Goal: Use online tool/utility: Utilize a website feature to perform a specific function

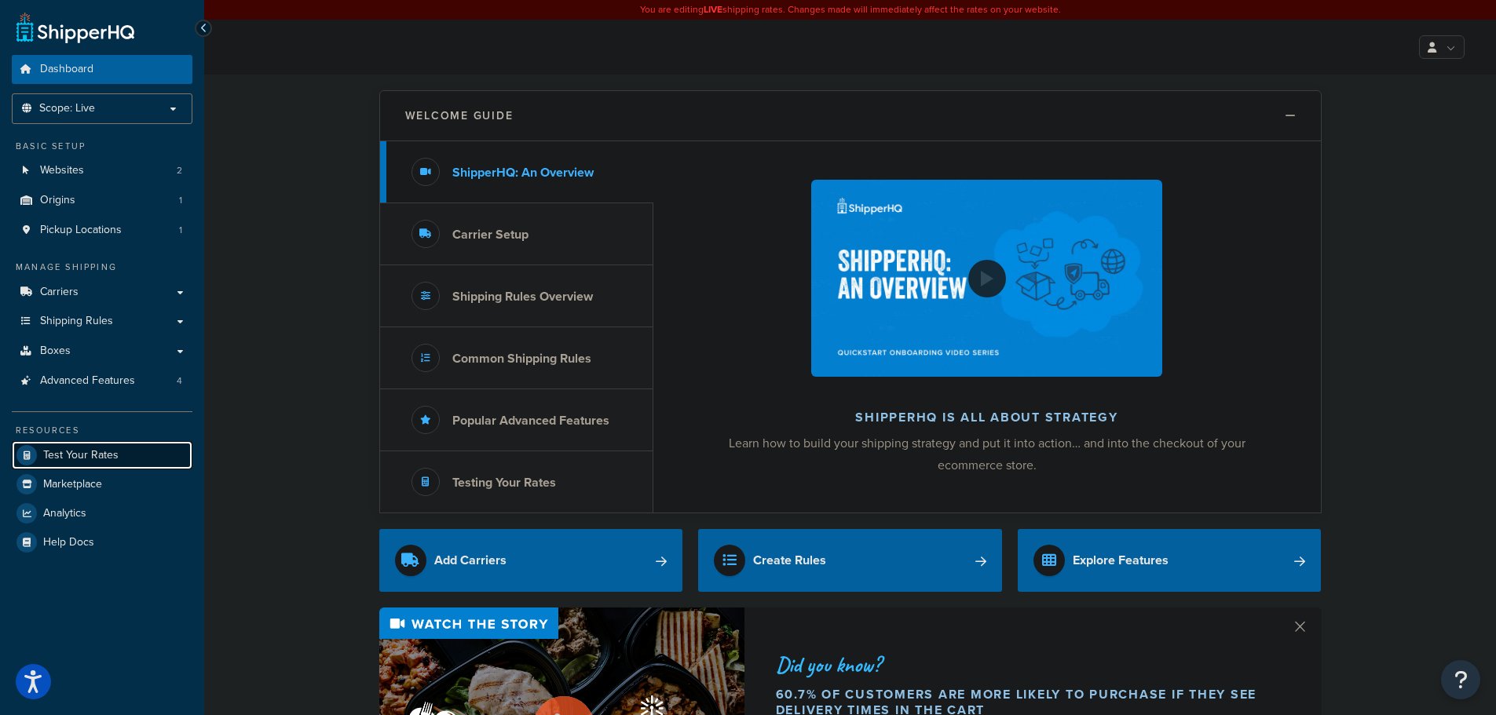
click at [130, 457] on link "Test Your Rates" at bounding box center [102, 455] width 181 height 28
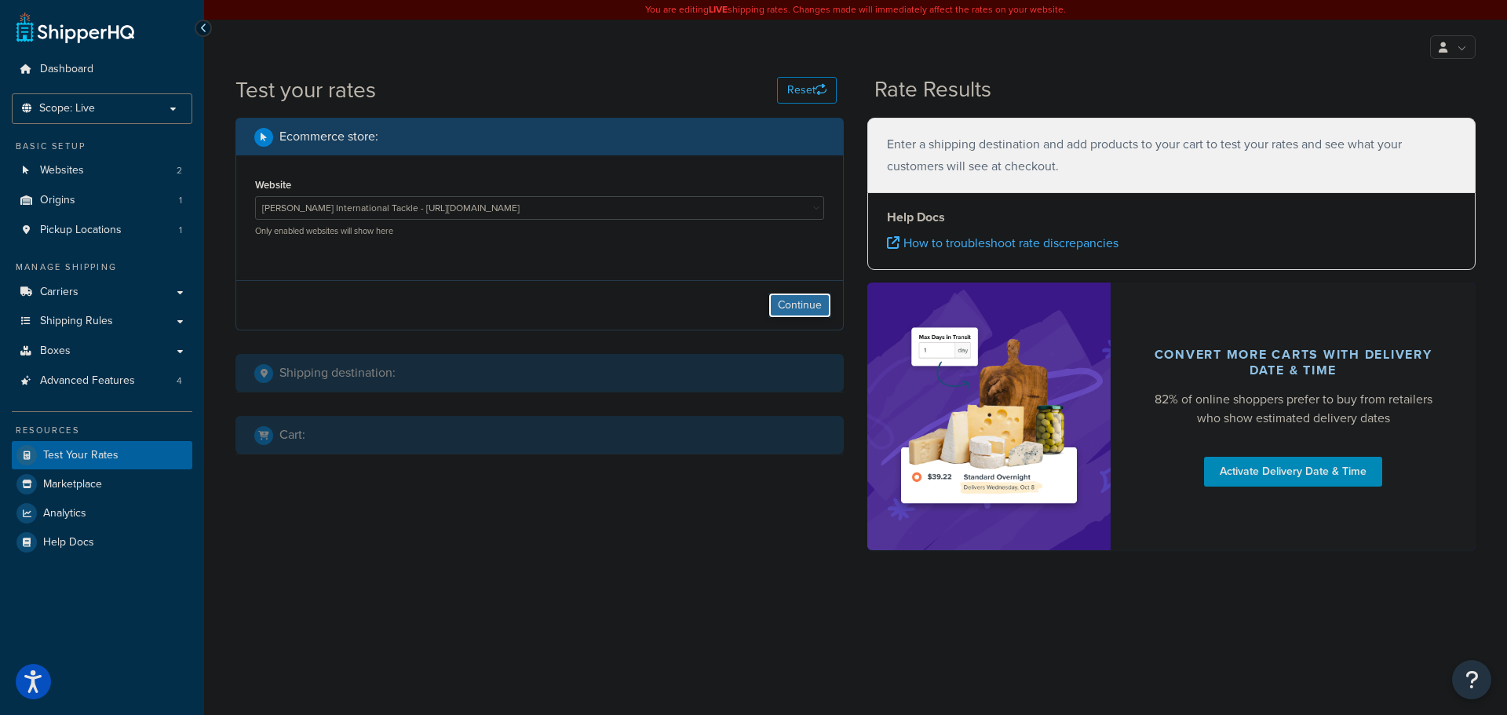
click at [802, 306] on button "Continue" at bounding box center [800, 305] width 63 height 25
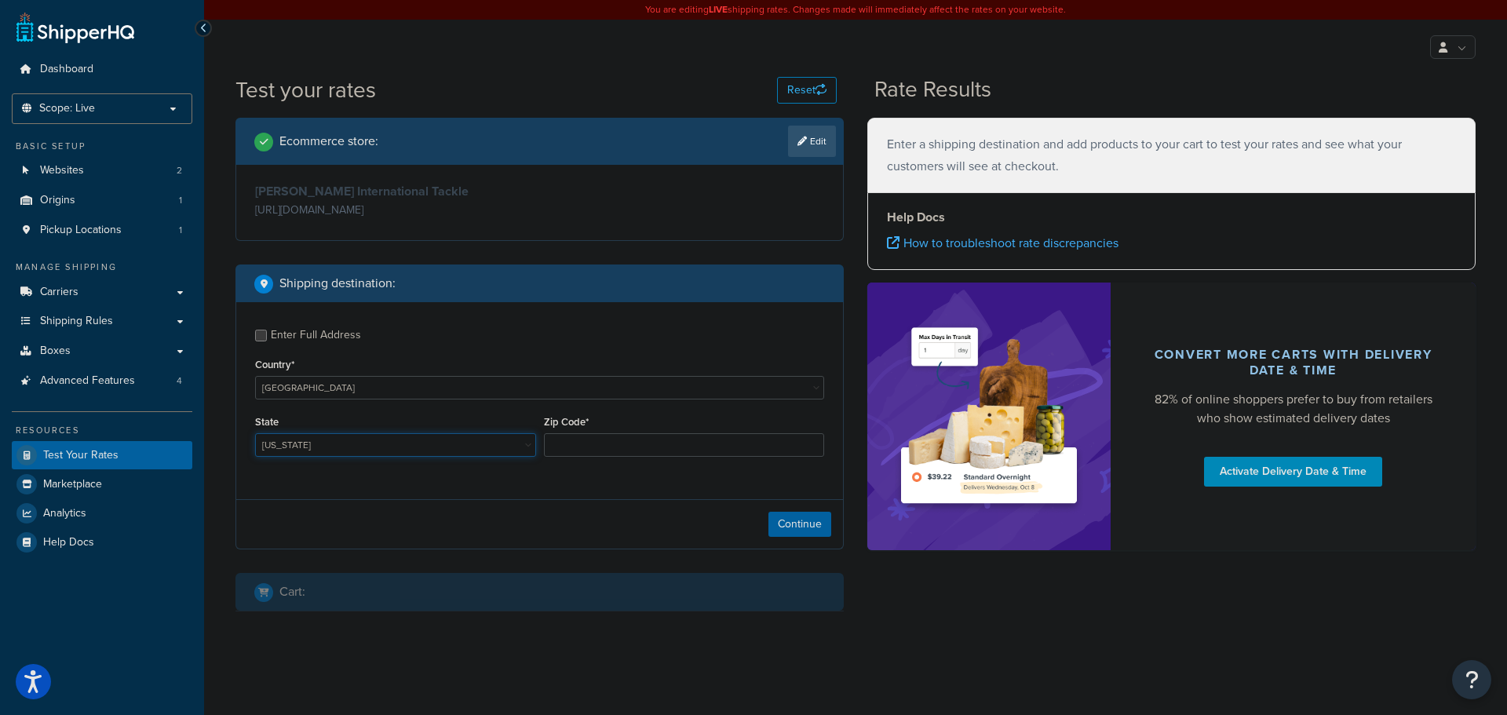
click at [323, 454] on select "[US_STATE] [US_STATE] [US_STATE] [US_STATE] [US_STATE] Armed Forces Americas Ar…" at bounding box center [395, 445] width 281 height 24
select select "FL"
click at [255, 435] on select "[US_STATE] [US_STATE] [US_STATE] [US_STATE] [US_STATE] Armed Forces Americas Ar…" at bounding box center [395, 445] width 281 height 24
click at [601, 448] on input "Zip Code*" at bounding box center [684, 445] width 281 height 24
type input "33101"
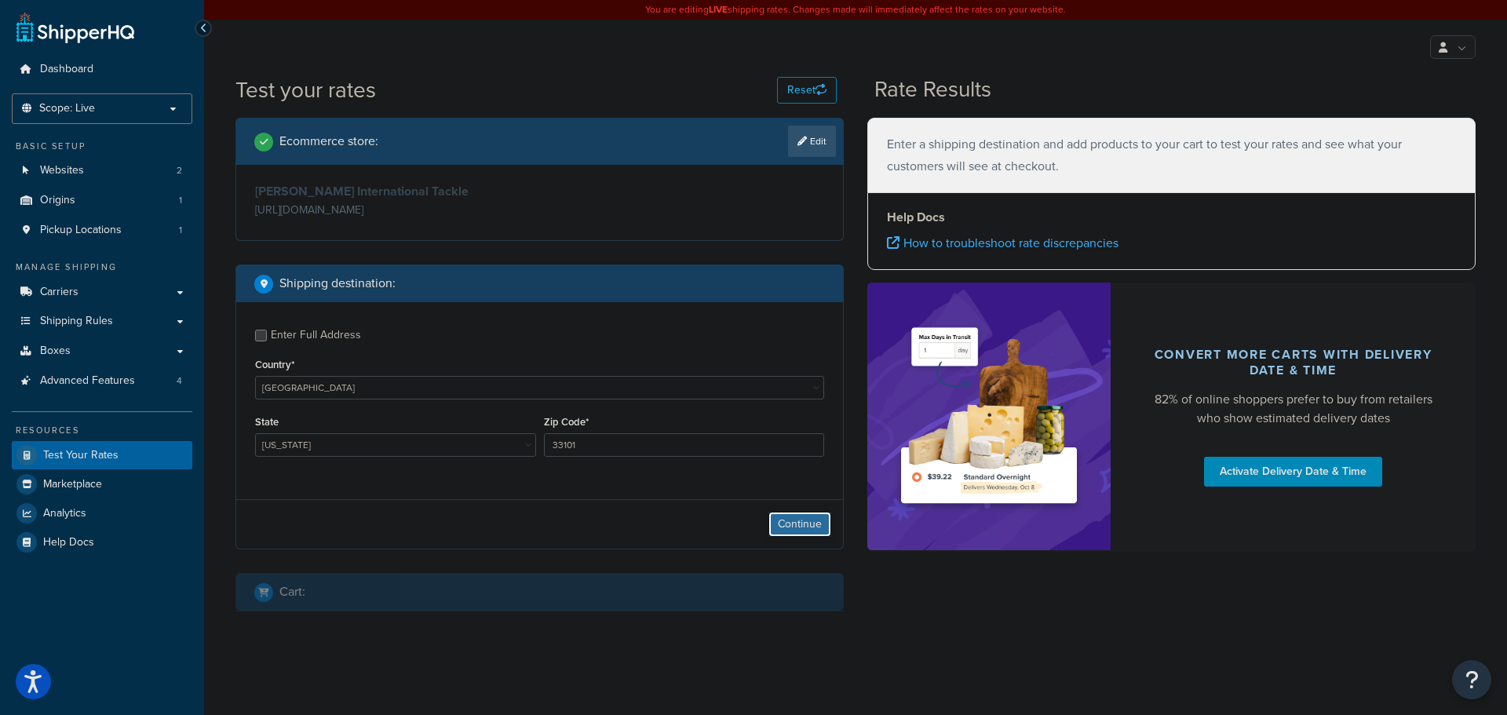
click at [796, 519] on button "Continue" at bounding box center [800, 524] width 63 height 25
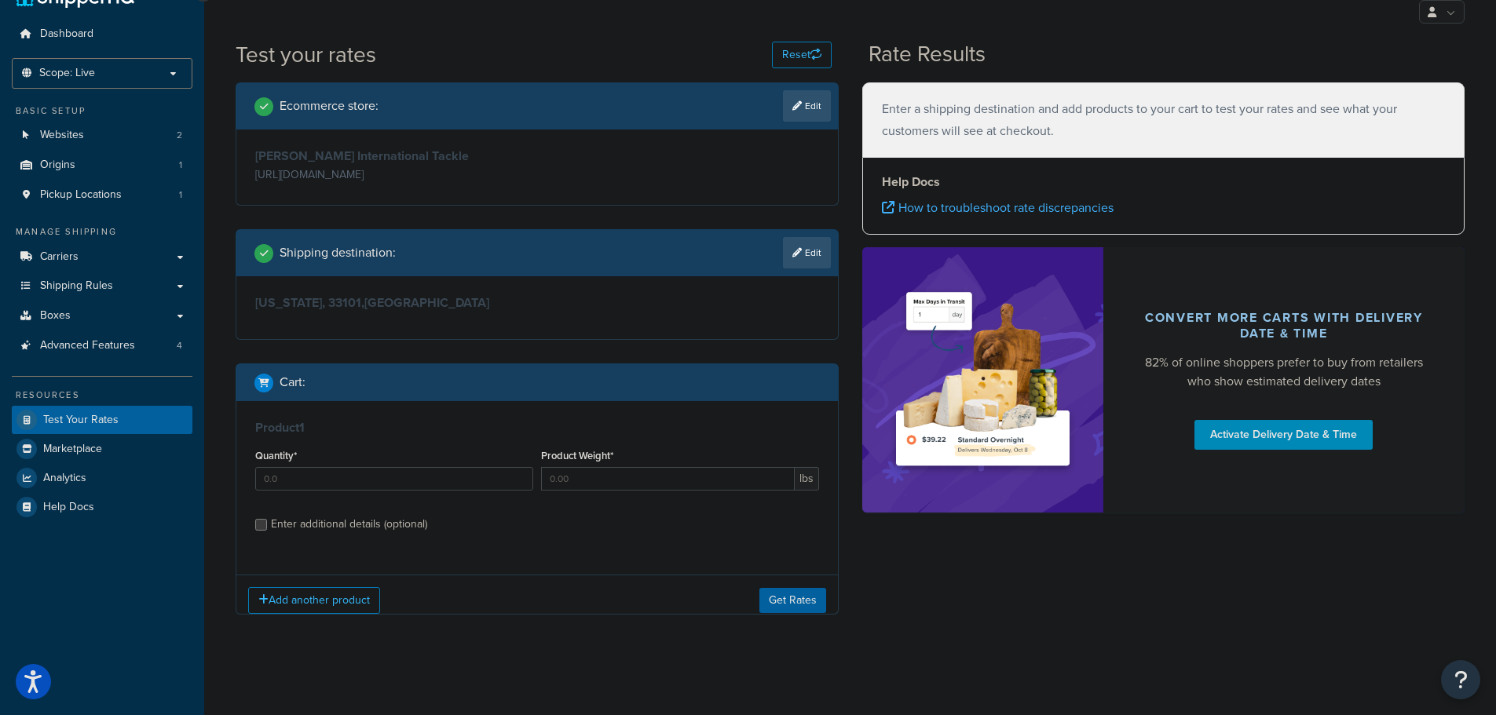
scroll to position [49, 0]
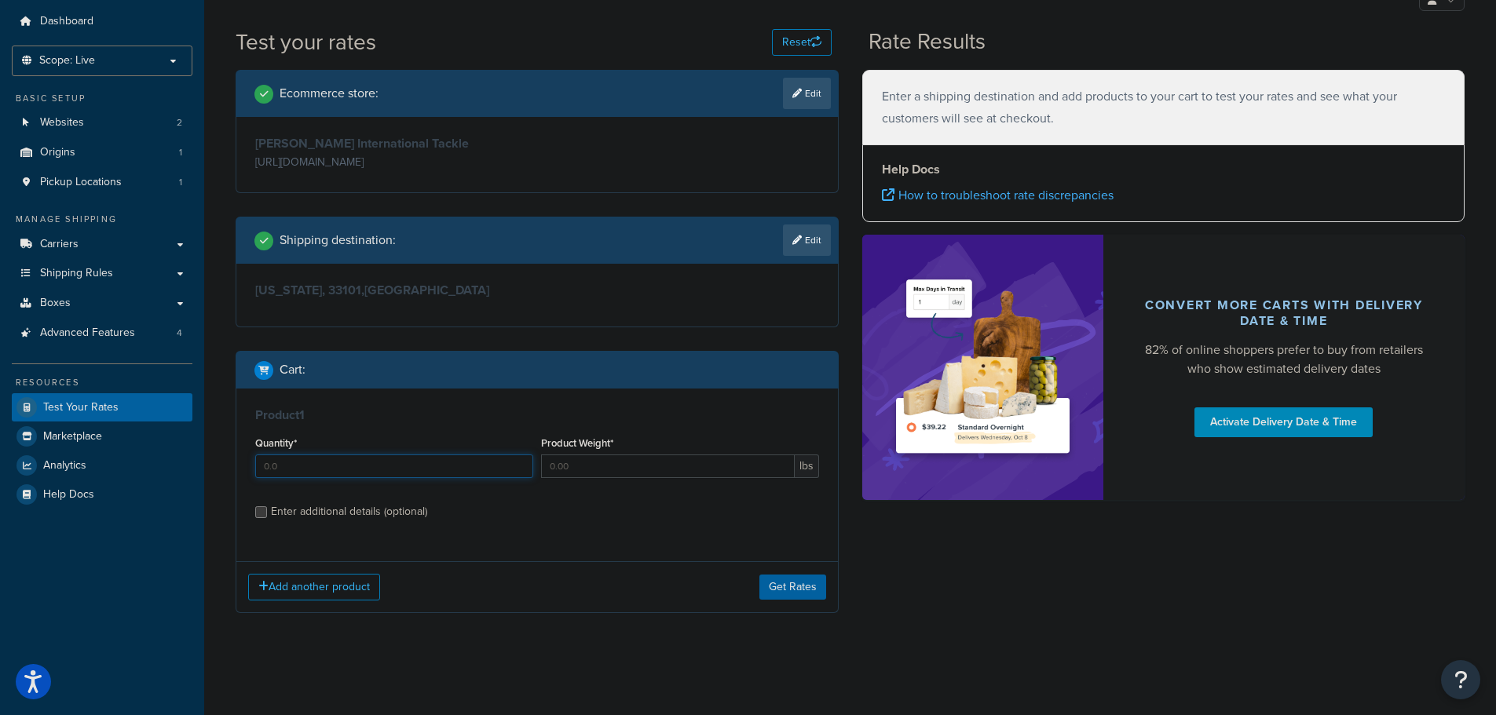
click at [350, 466] on input "Quantity*" at bounding box center [394, 467] width 278 height 24
type input "1"
click at [579, 472] on input "Product Weight*" at bounding box center [668, 467] width 254 height 24
type input "3.9875"
click at [424, 511] on div "Enter additional details (optional)" at bounding box center [349, 512] width 156 height 22
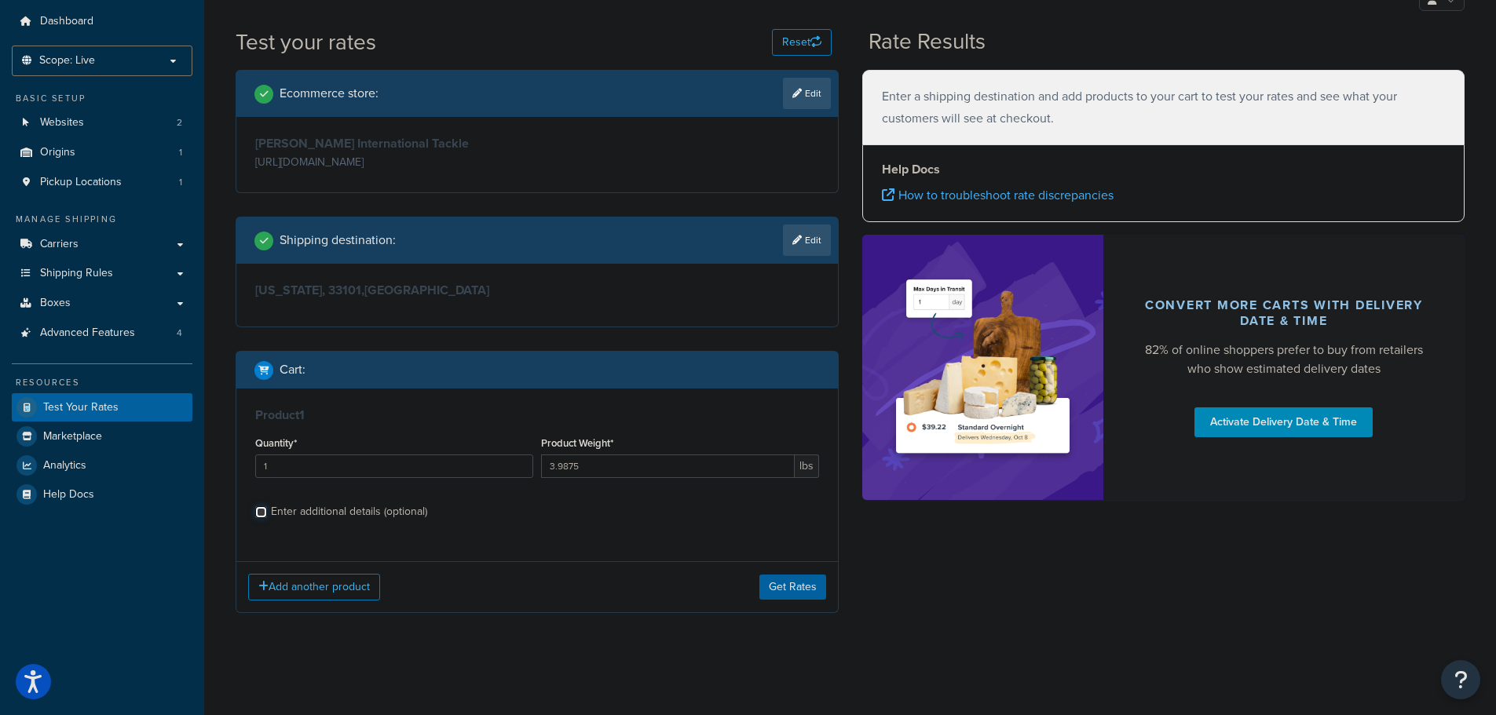
click at [267, 511] on input "Enter additional details (optional)" at bounding box center [261, 512] width 12 height 12
checkbox input "true"
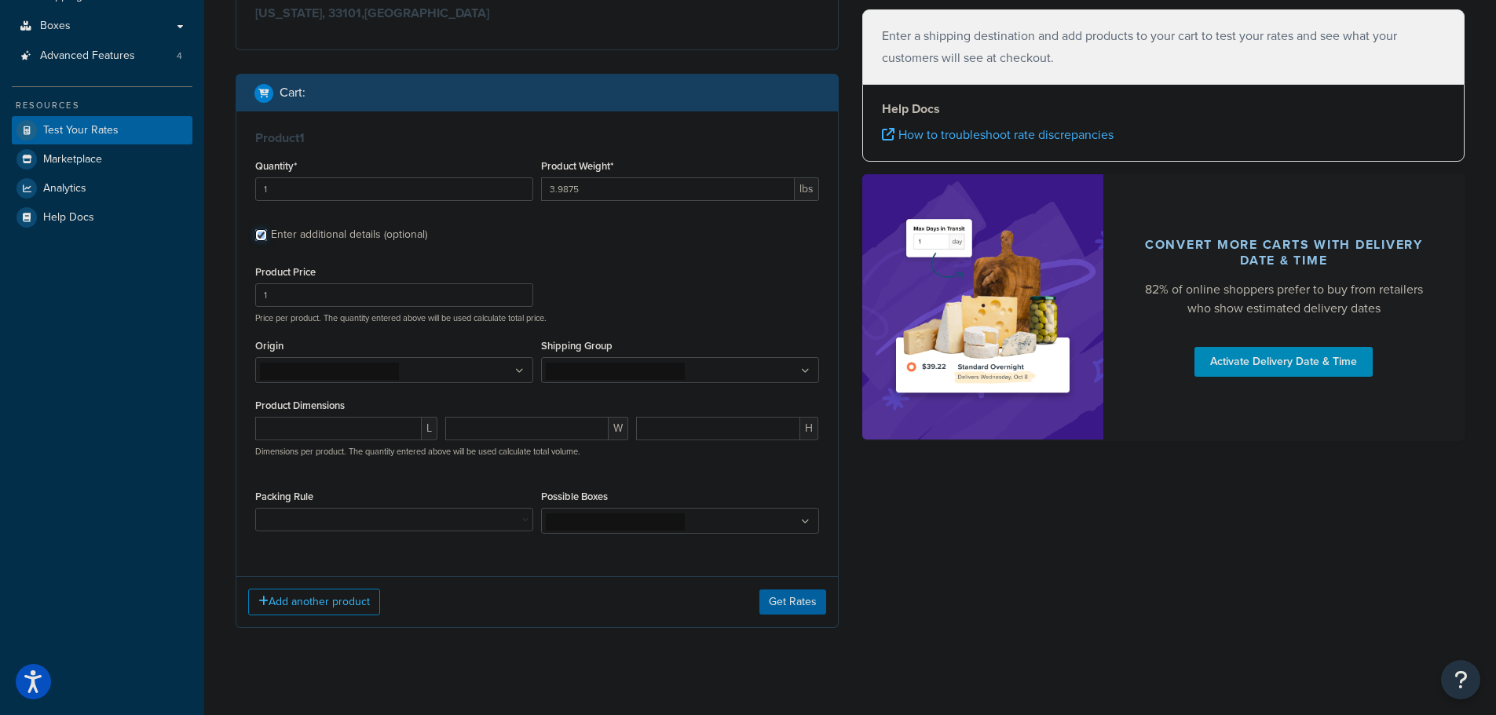
scroll to position [342, 0]
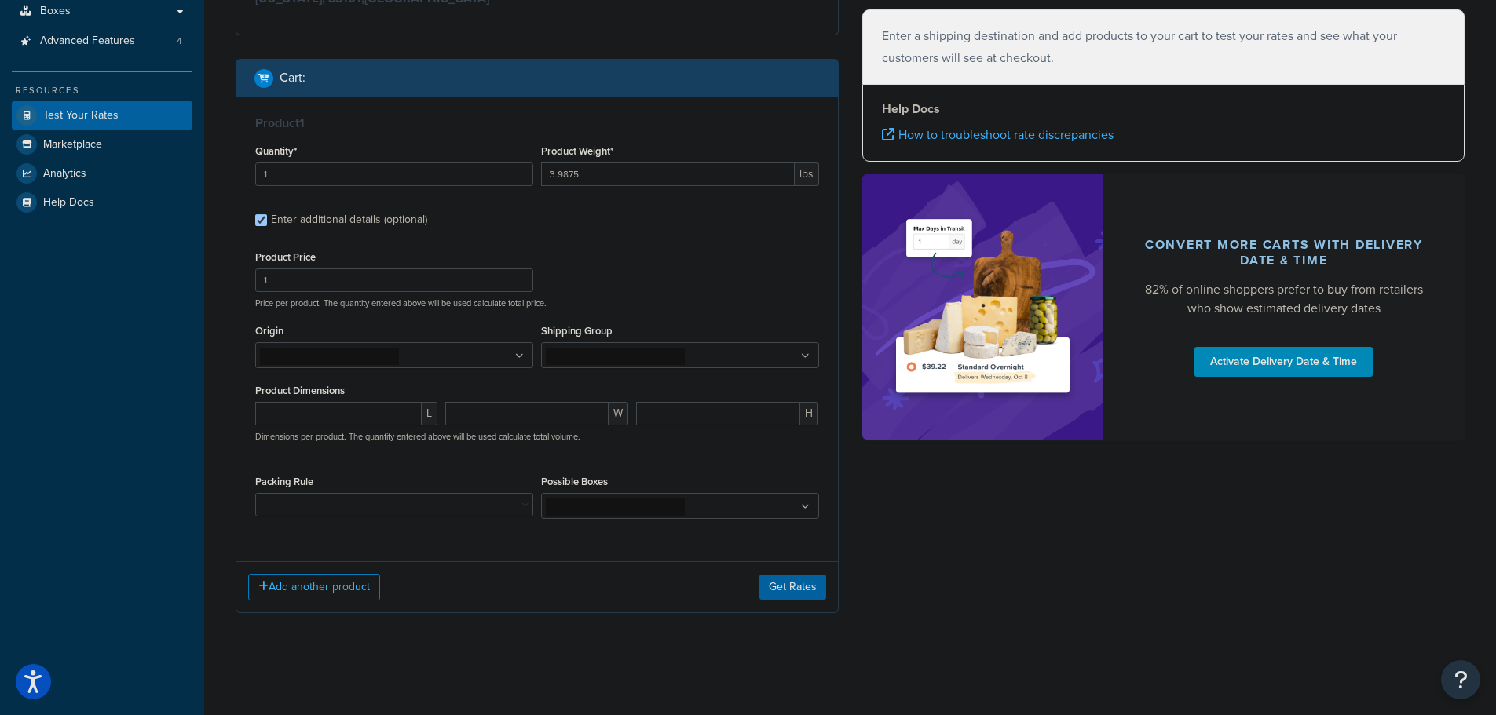
click at [422, 352] on ul at bounding box center [394, 355] width 278 height 26
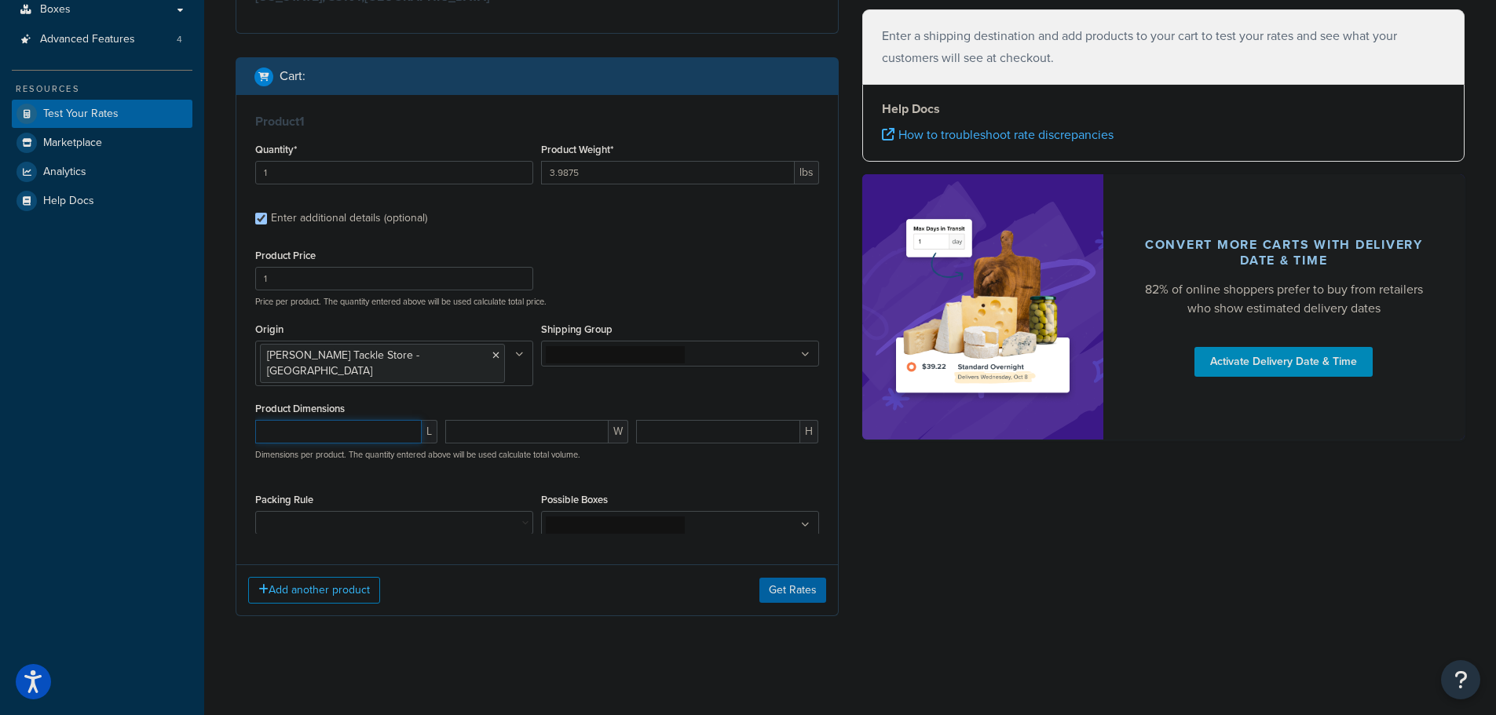
click at [394, 420] on input "number" at bounding box center [338, 432] width 166 height 24
type input "17.5"
type input "11.5"
type input "8.5"
click at [788, 593] on button "Get Rates" at bounding box center [792, 605] width 67 height 25
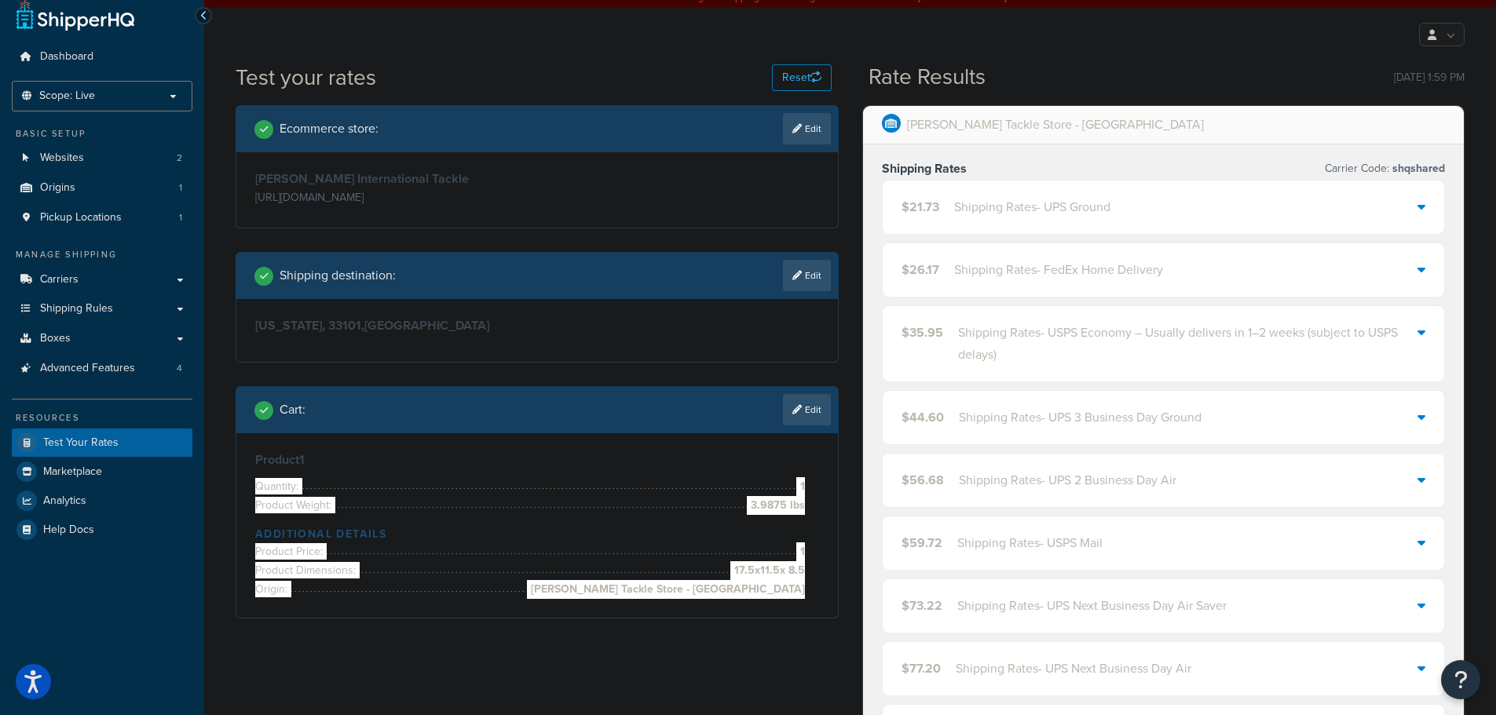
scroll to position [0, 0]
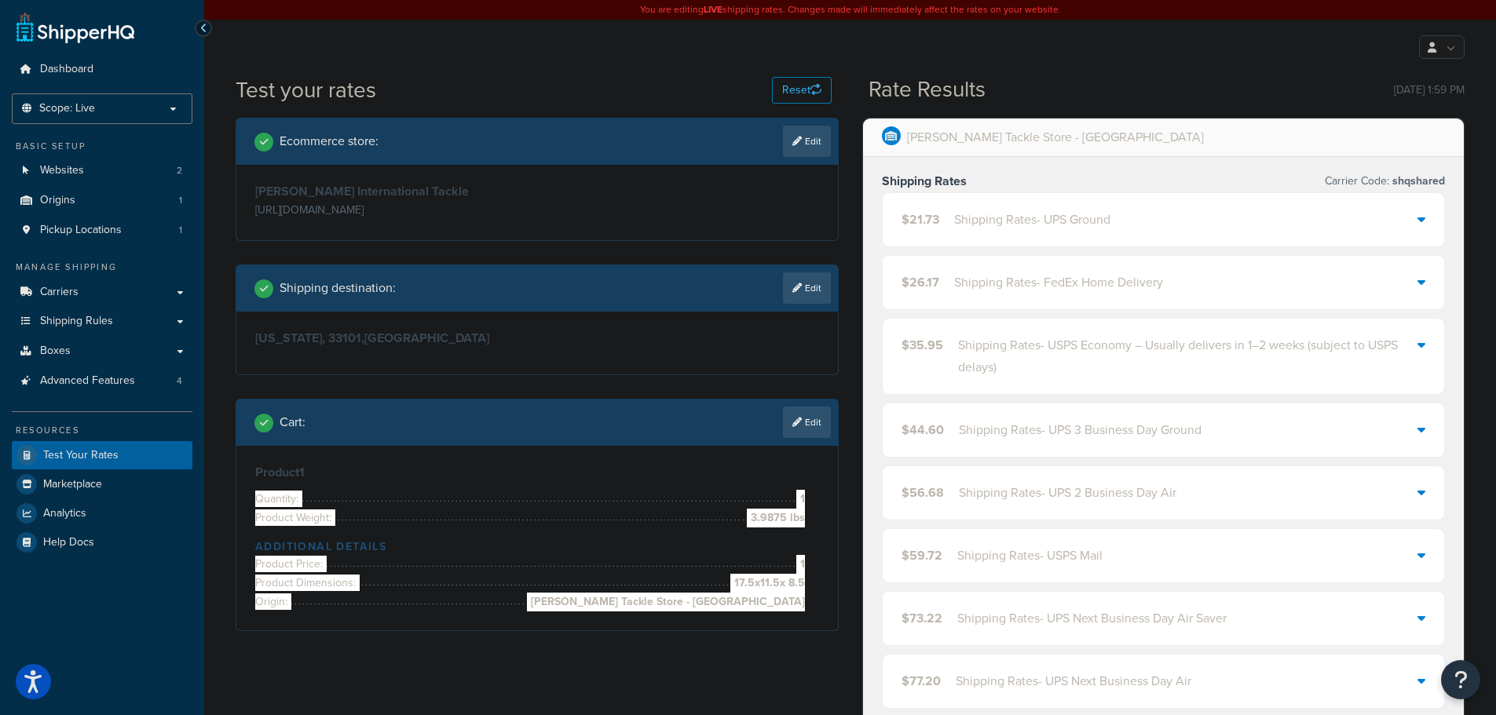
click at [974, 217] on div "Shipping Rates - UPS Ground" at bounding box center [1032, 220] width 156 height 22
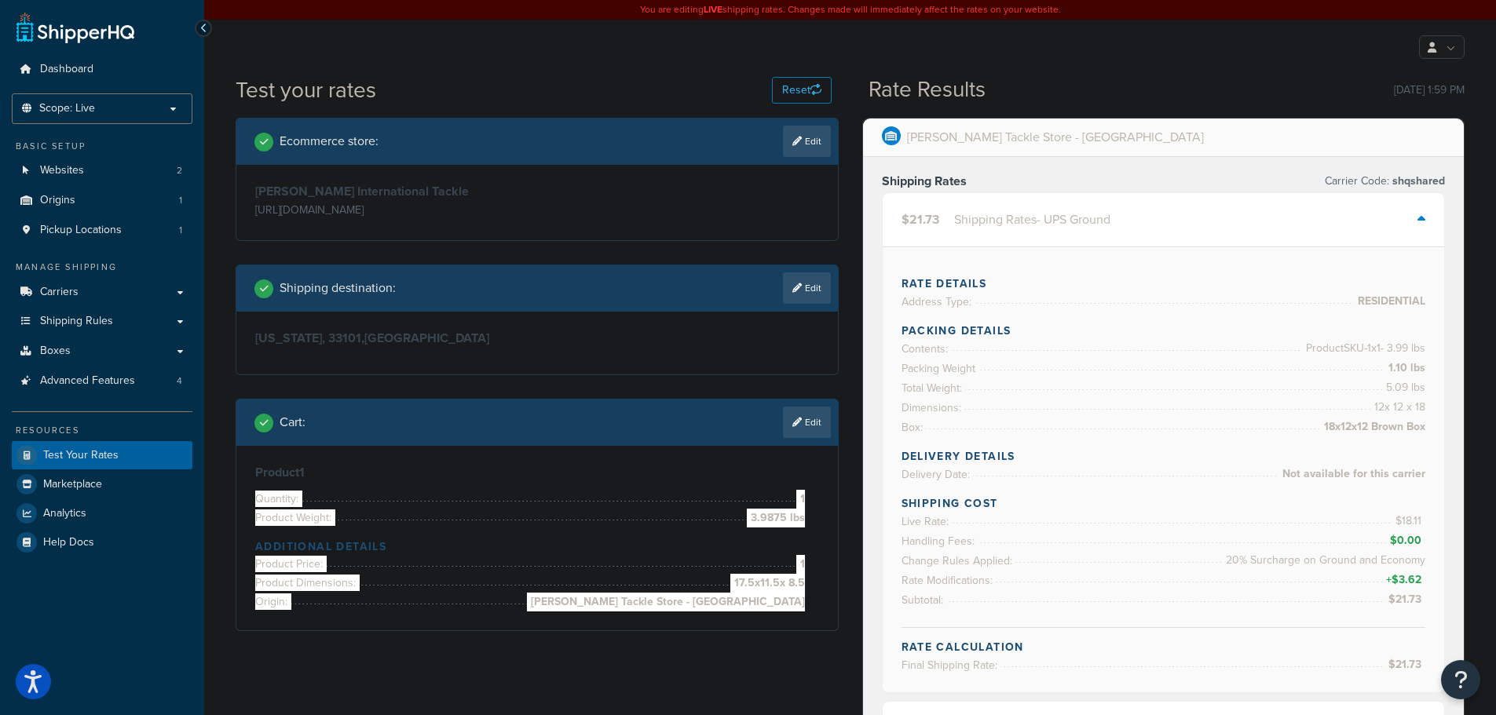
click at [974, 216] on div "Shipping Rates - UPS Ground" at bounding box center [1032, 220] width 156 height 22
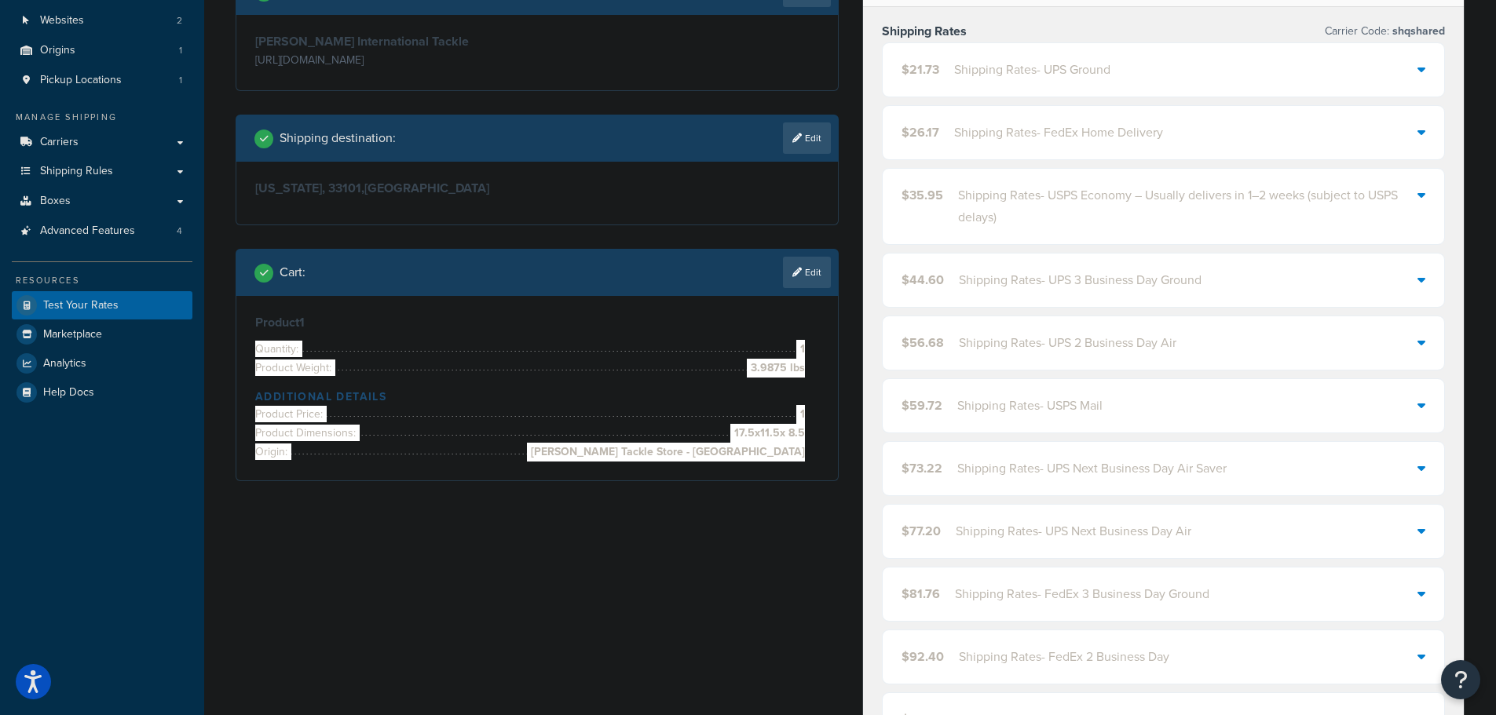
scroll to position [157, 0]
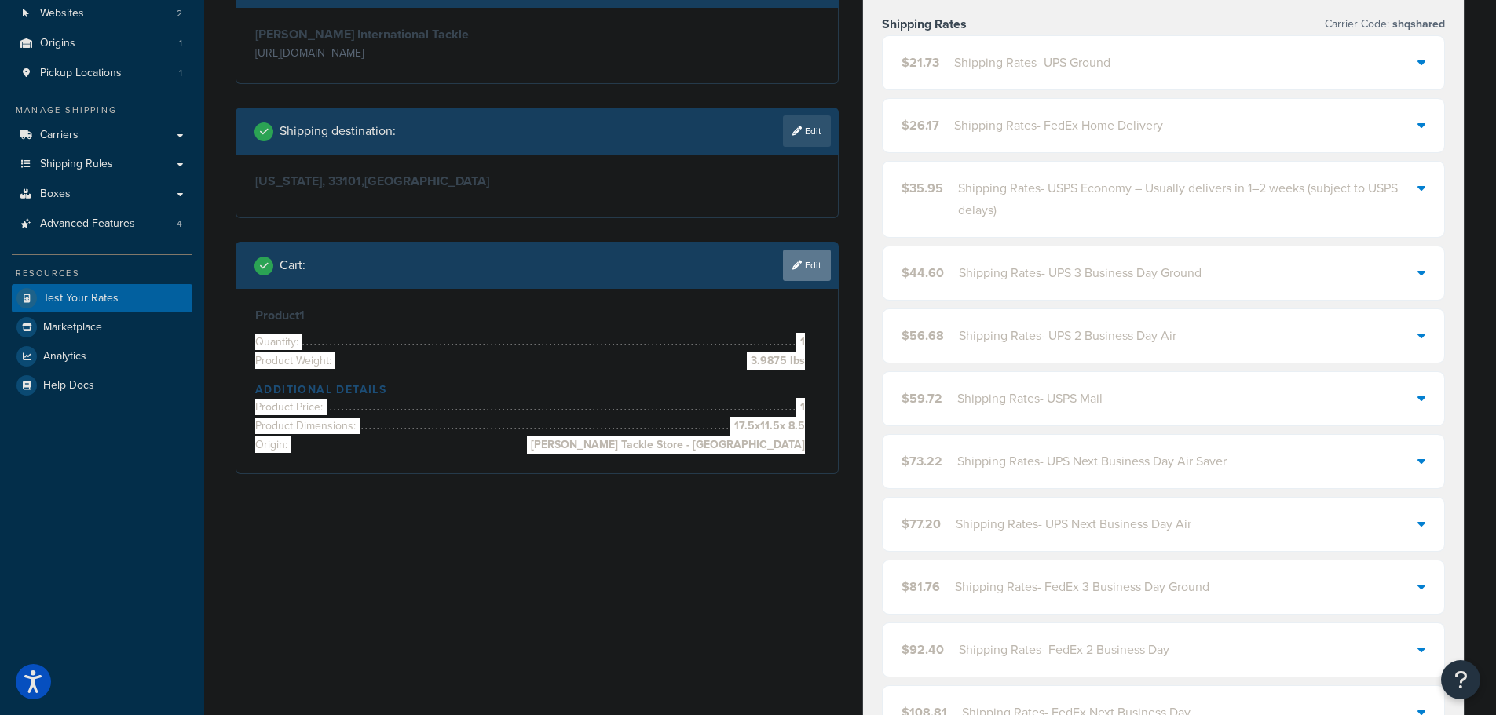
click at [804, 265] on link "Edit" at bounding box center [807, 265] width 48 height 31
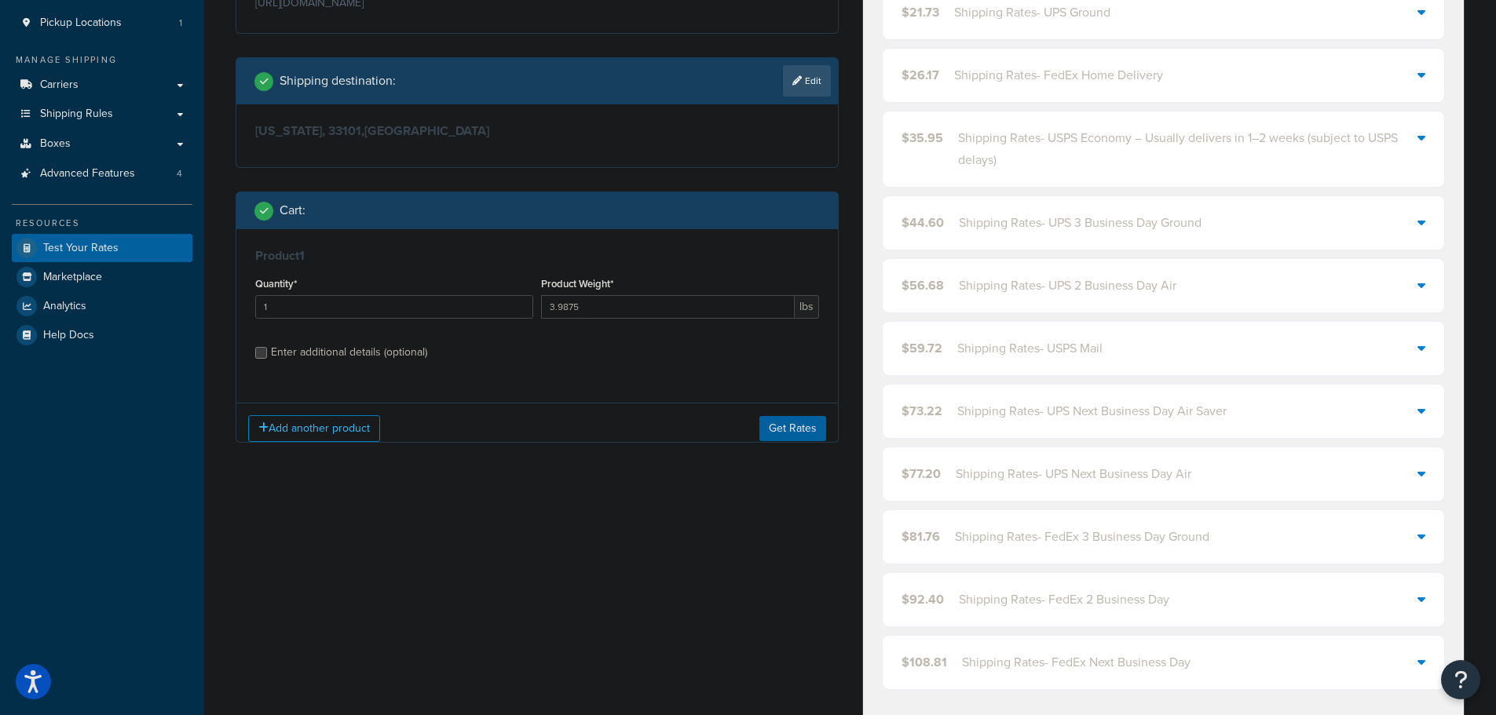
scroll to position [236, 0]
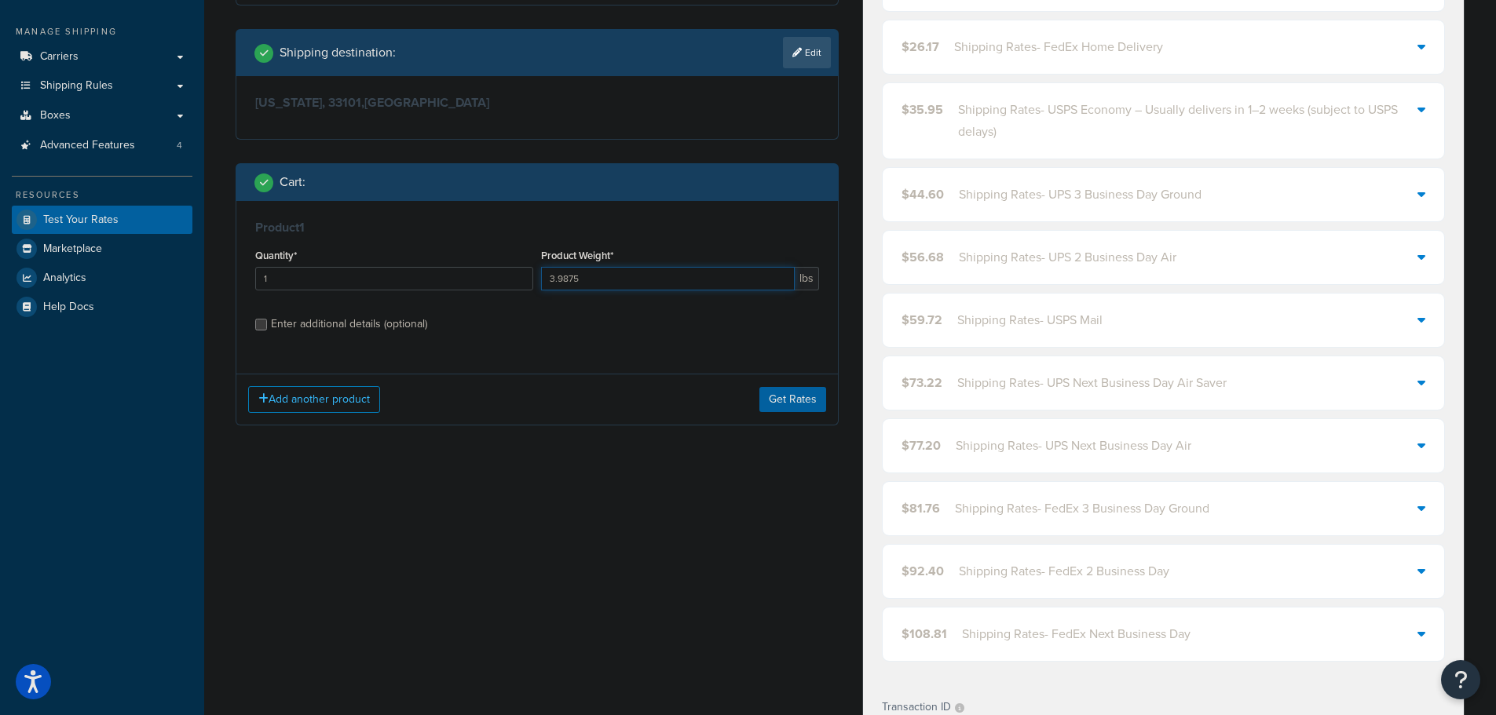
drag, startPoint x: 475, startPoint y: 261, endPoint x: 438, endPoint y: 253, distance: 37.7
click at [439, 254] on div "Quantity* 1 Product Weight* 3.9875 lbs" at bounding box center [537, 273] width 572 height 57
type input "2.71875"
click at [387, 323] on div "Enter additional details (optional)" at bounding box center [349, 324] width 156 height 22
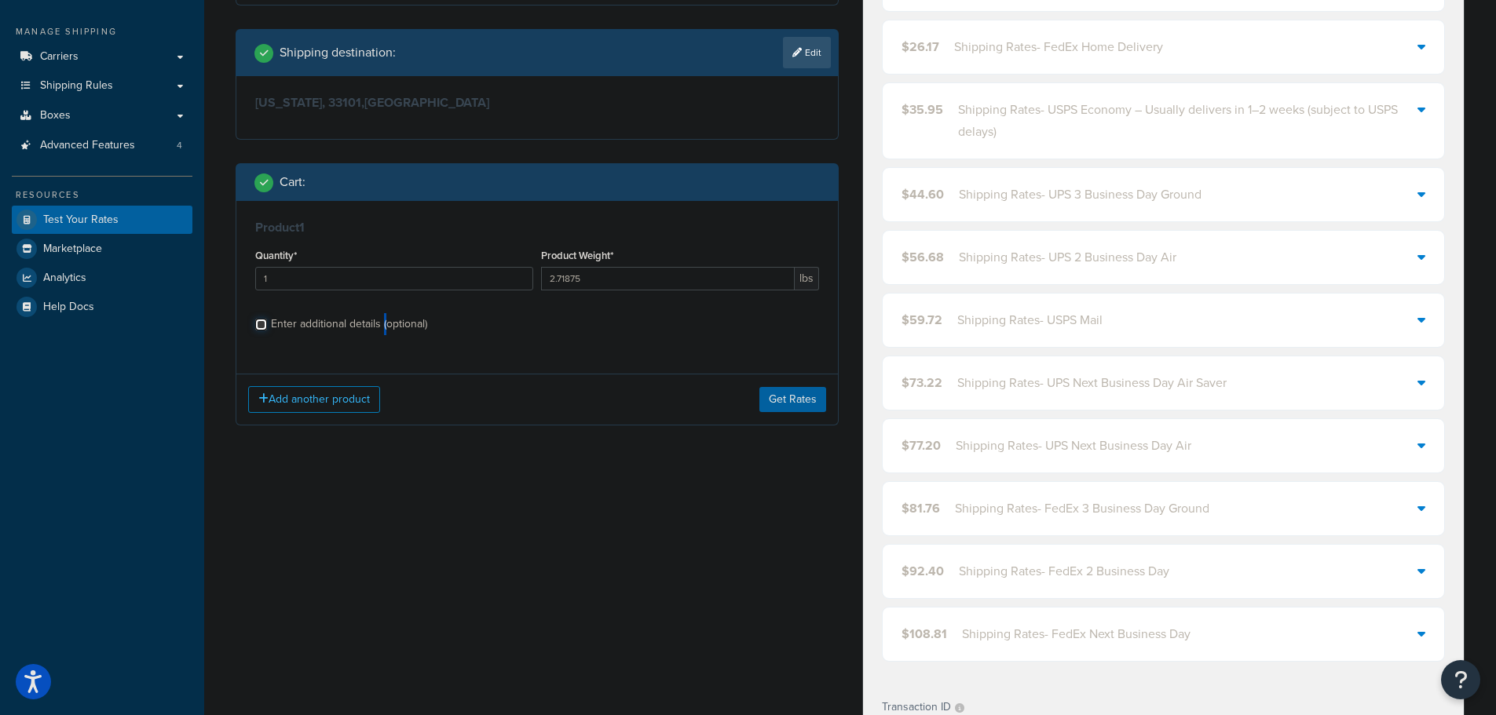
click at [267, 323] on input "Enter additional details (optional)" at bounding box center [261, 325] width 12 height 12
checkbox input "true"
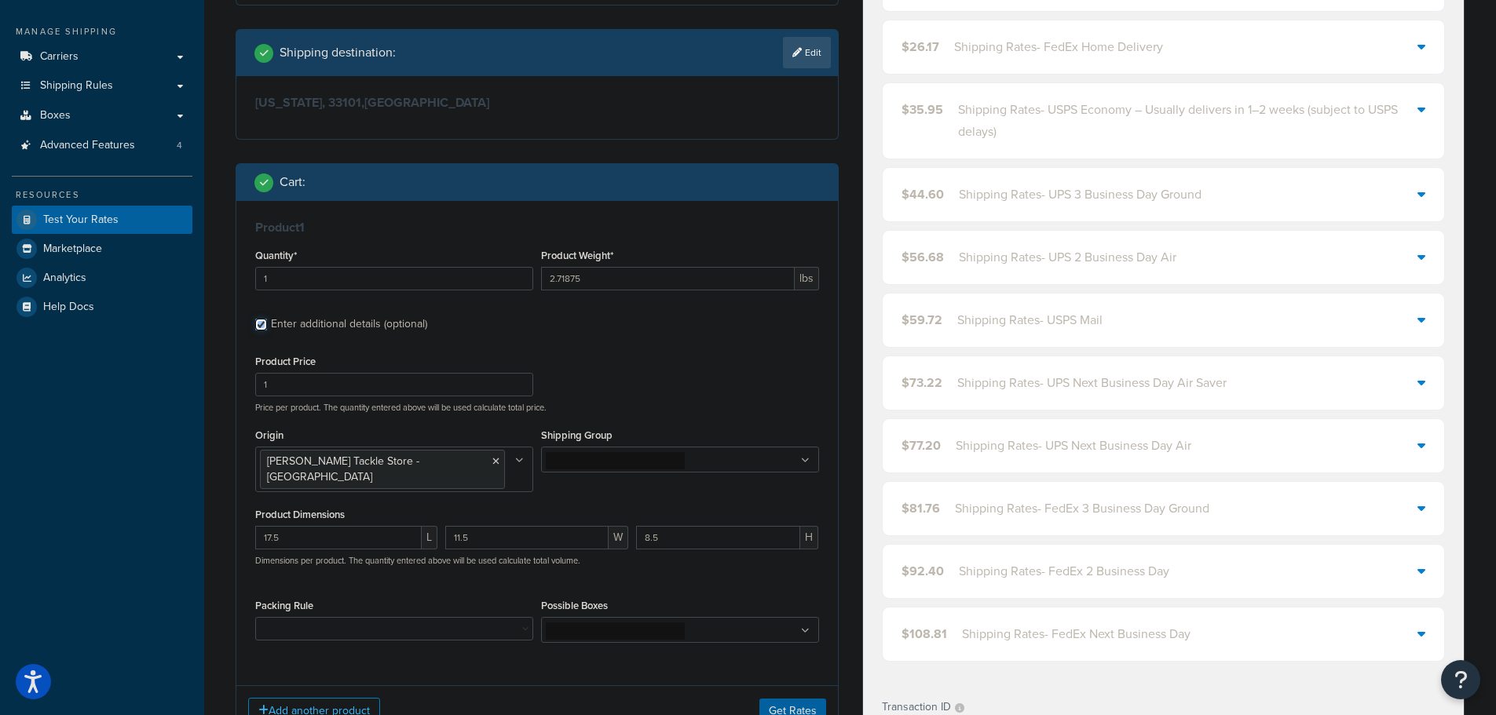
scroll to position [314, 0]
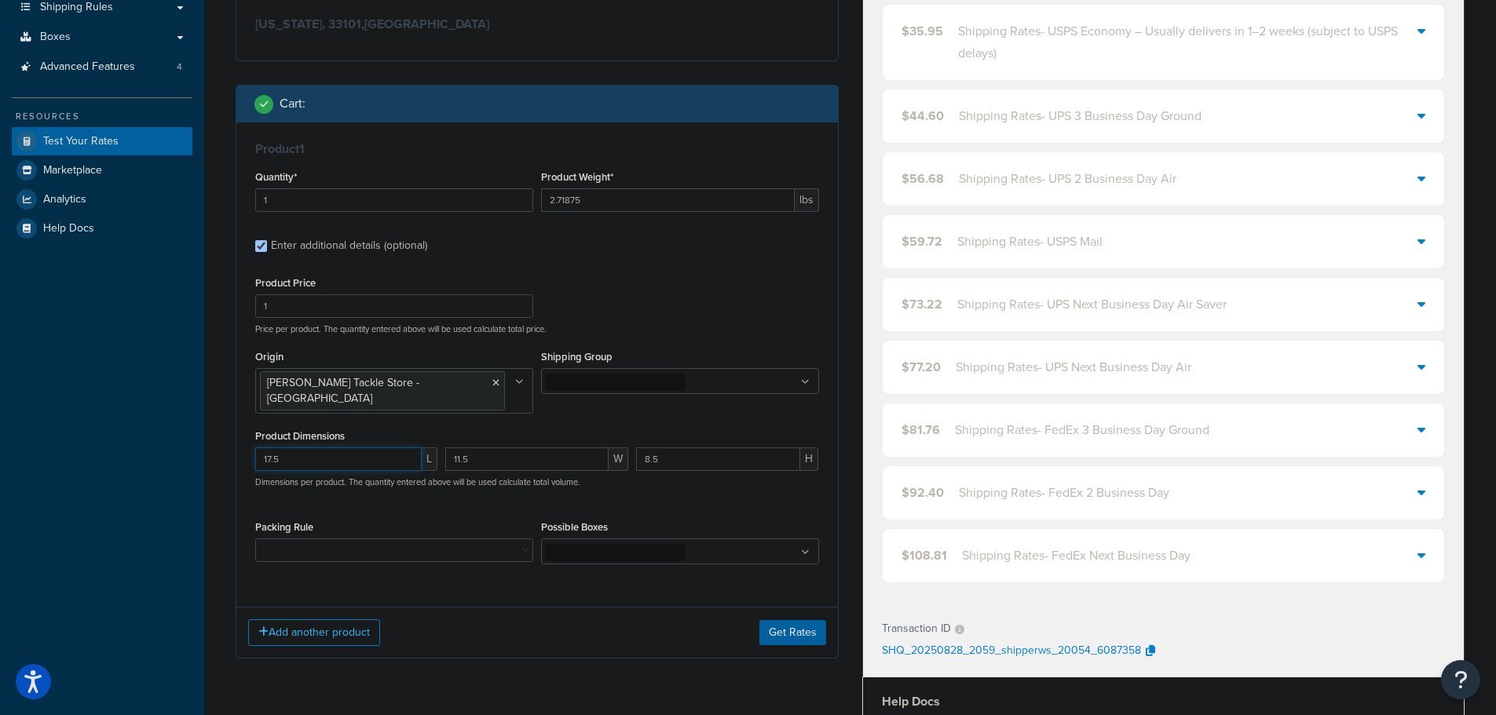
drag, startPoint x: 293, startPoint y: 446, endPoint x: 204, endPoint y: 468, distance: 91.4
click at [205, 465] on div "Test your rates Reset Rate Results [DATE] 1:59 PM Ecommerce store : Edit [PERSO…" at bounding box center [849, 424] width 1291 height 1327
type input "16.93"
type input "8.86"
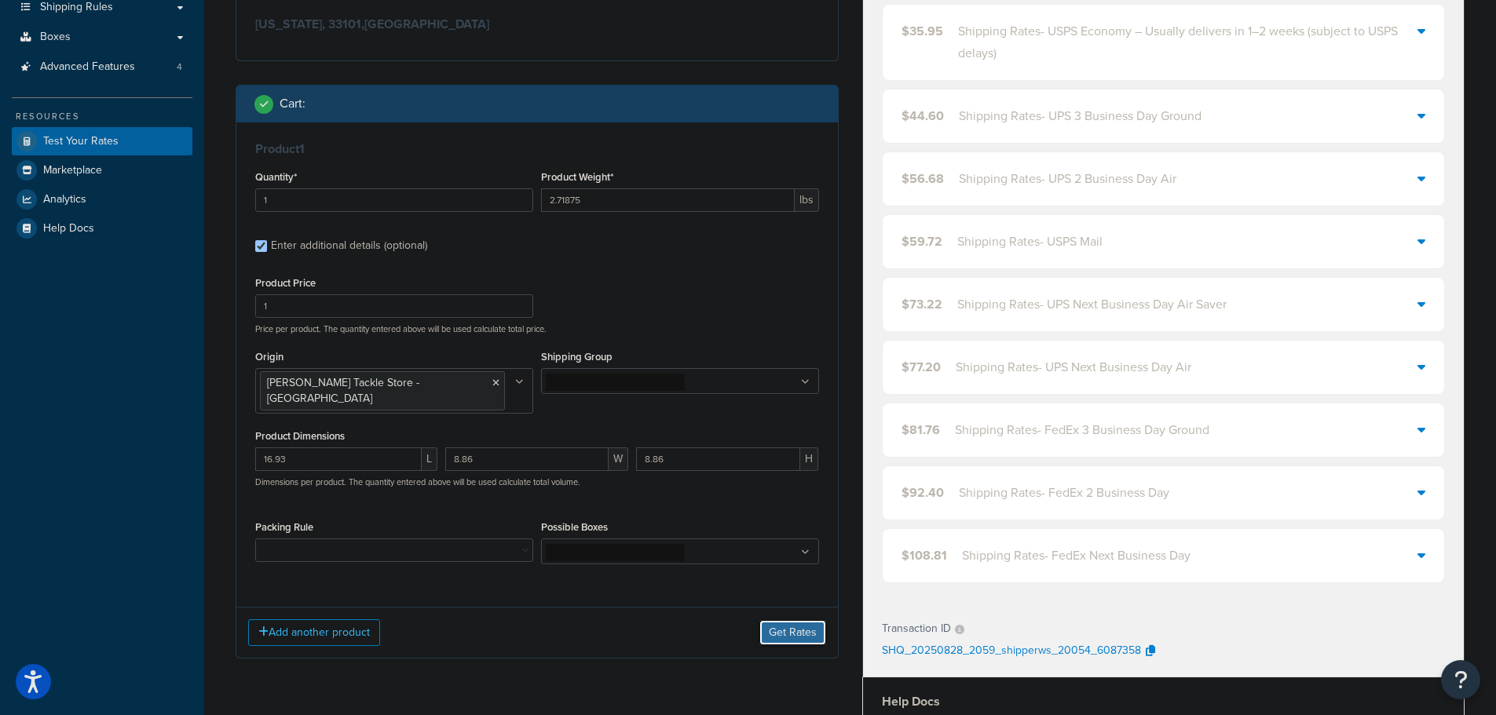
click at [784, 620] on button "Get Rates" at bounding box center [792, 632] width 67 height 25
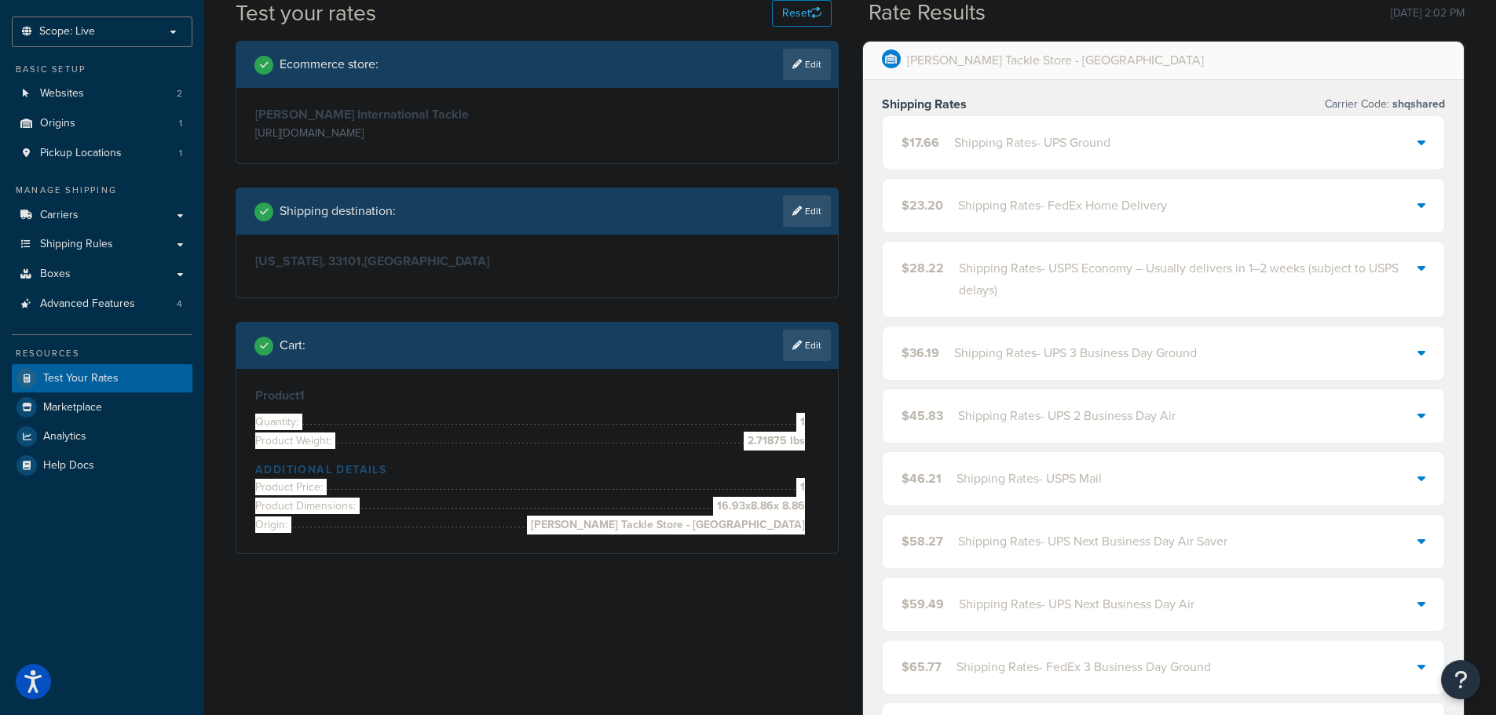
scroll to position [0, 0]
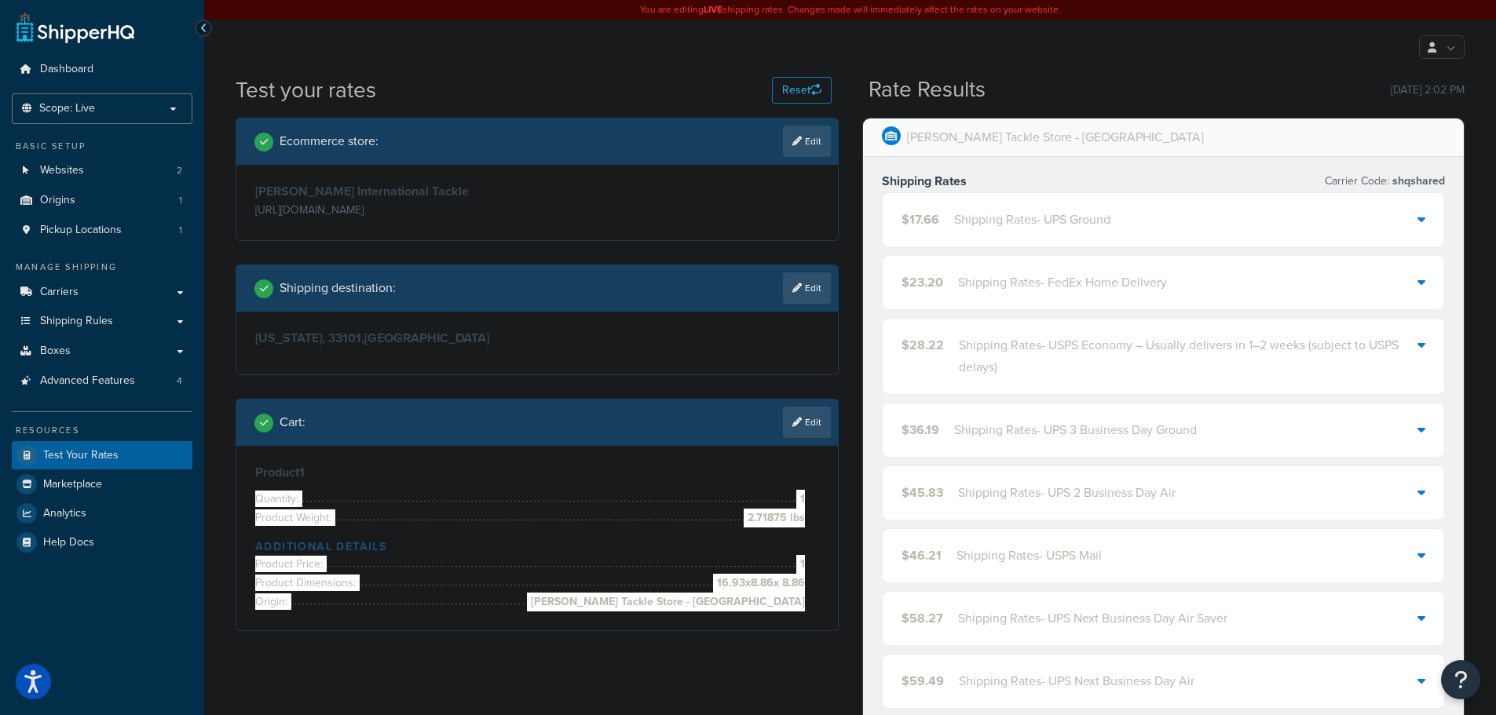
click at [984, 231] on div "Shipping Rates - UPS Ground" at bounding box center [1032, 220] width 156 height 22
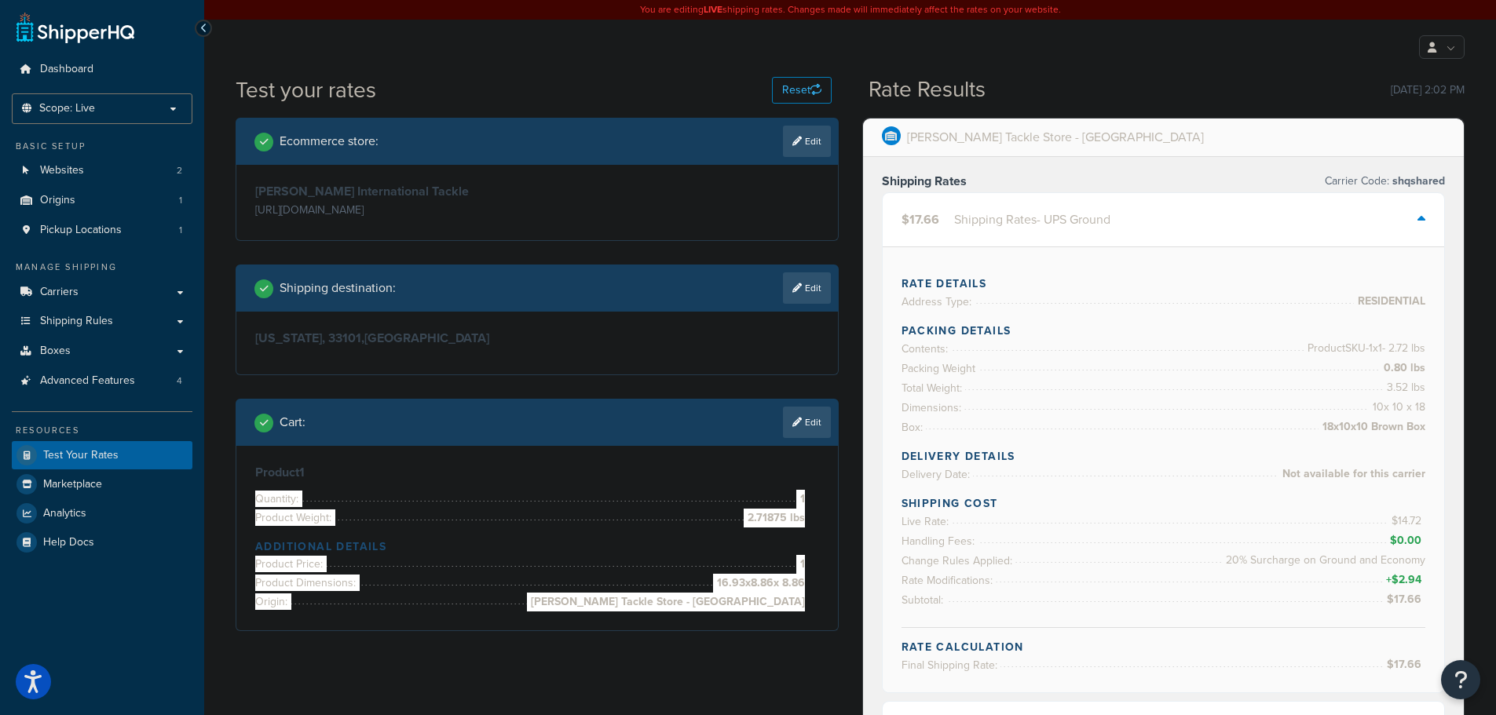
click at [1060, 225] on div "Shipping Rates - UPS Ground" at bounding box center [1032, 220] width 156 height 22
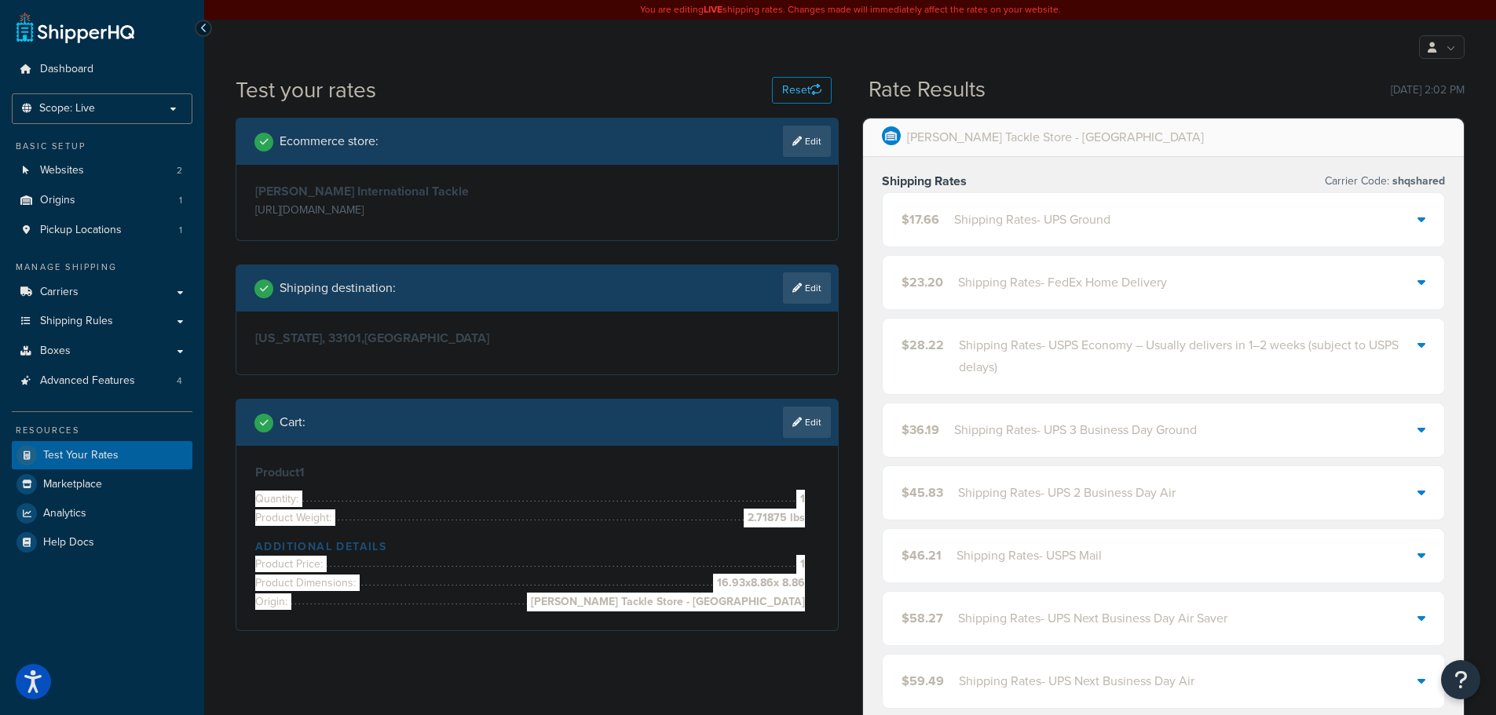
click at [1060, 225] on div "Shipping Rates - UPS Ground" at bounding box center [1032, 220] width 156 height 22
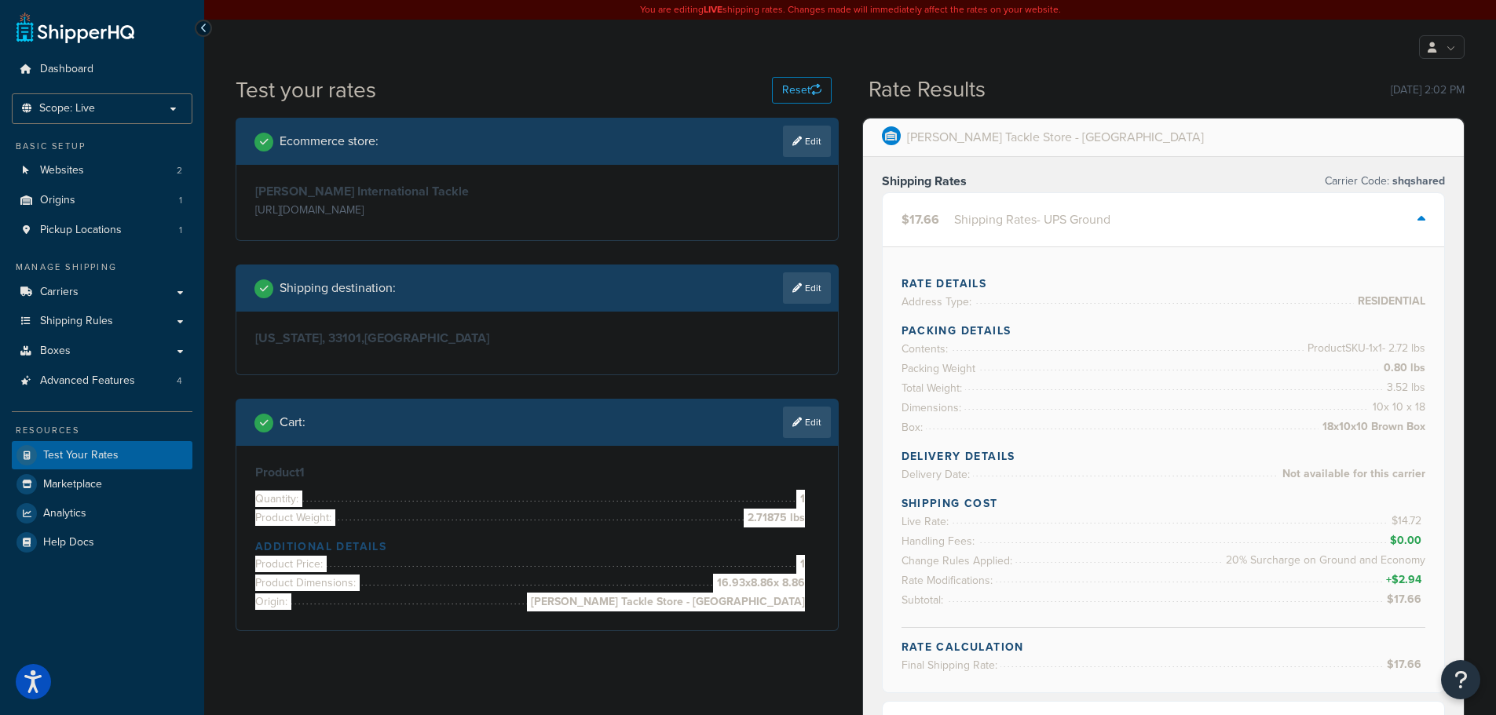
click at [1060, 225] on div "Shipping Rates - UPS Ground" at bounding box center [1032, 220] width 156 height 22
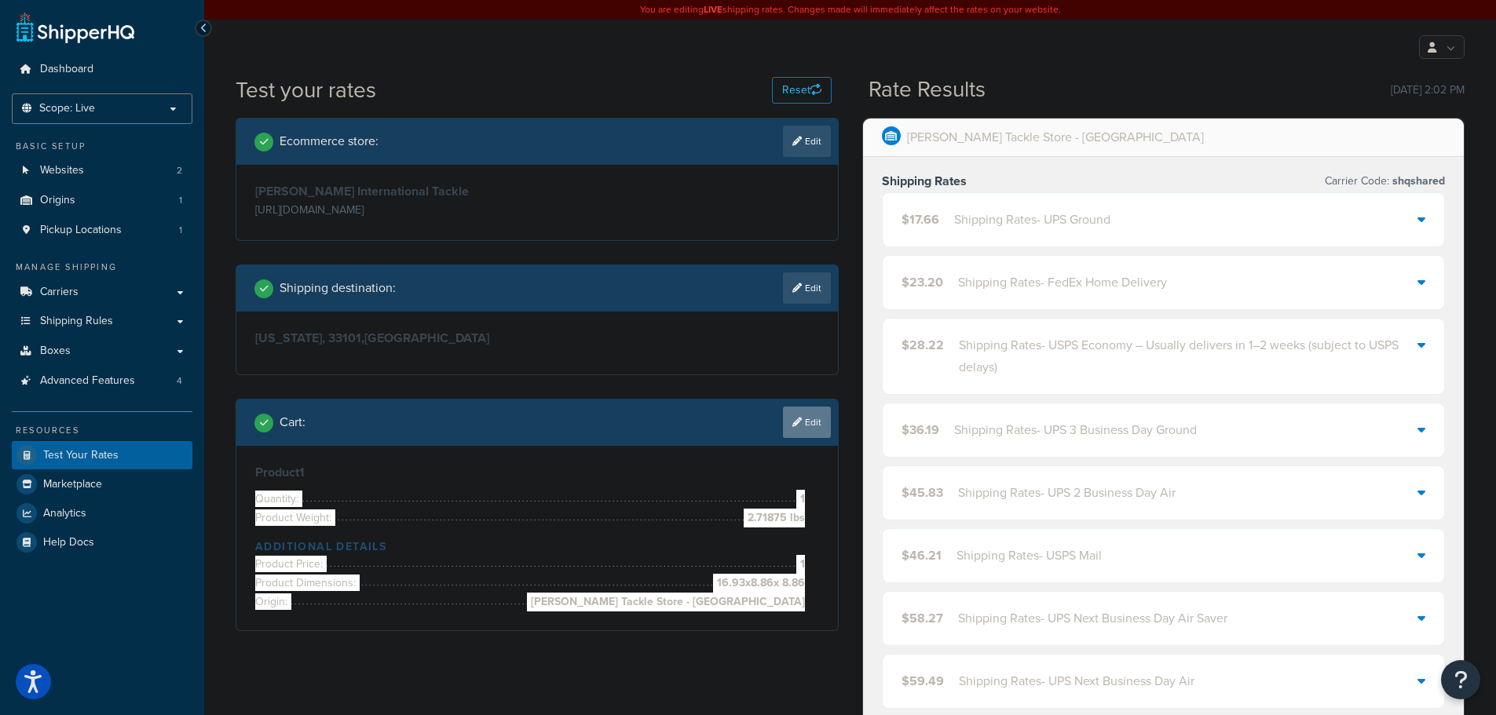
click at [813, 418] on link "Edit" at bounding box center [807, 422] width 48 height 31
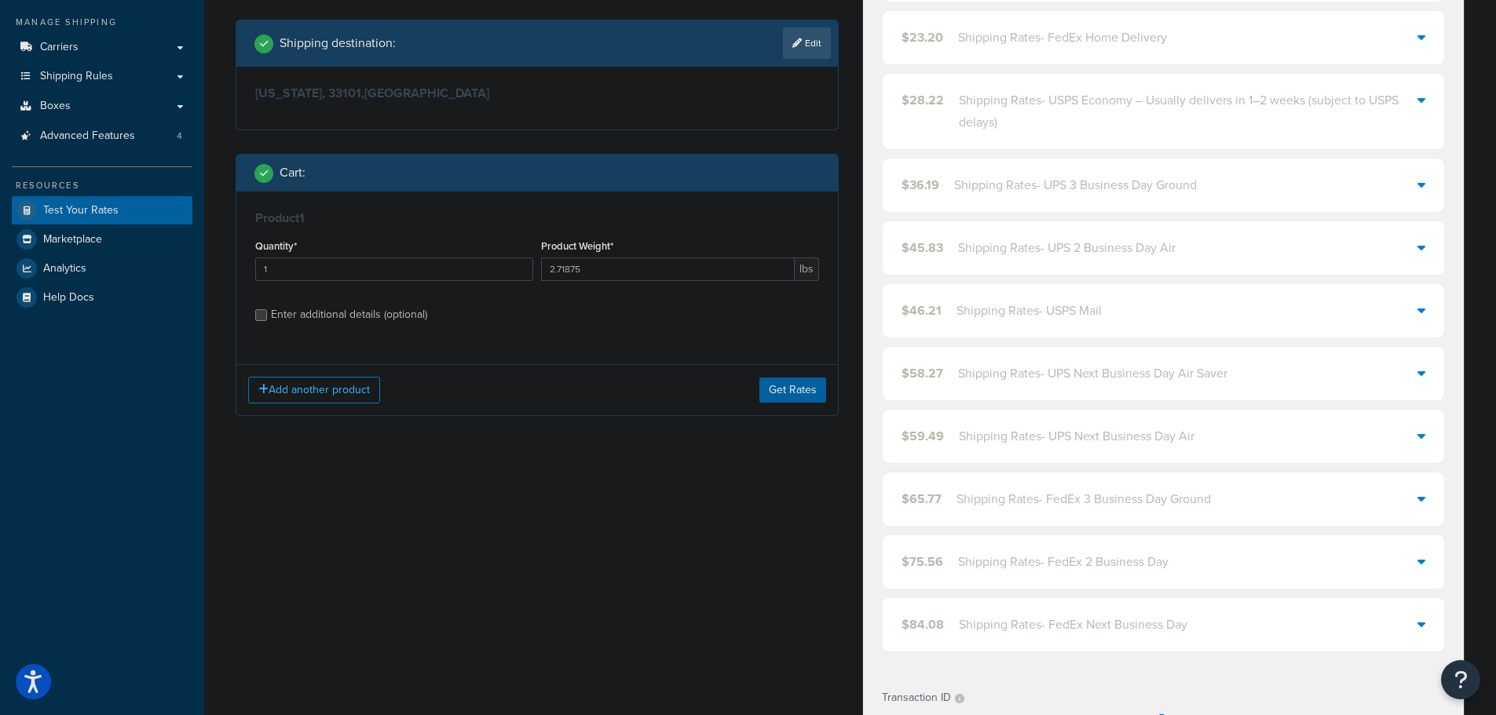
scroll to position [314, 0]
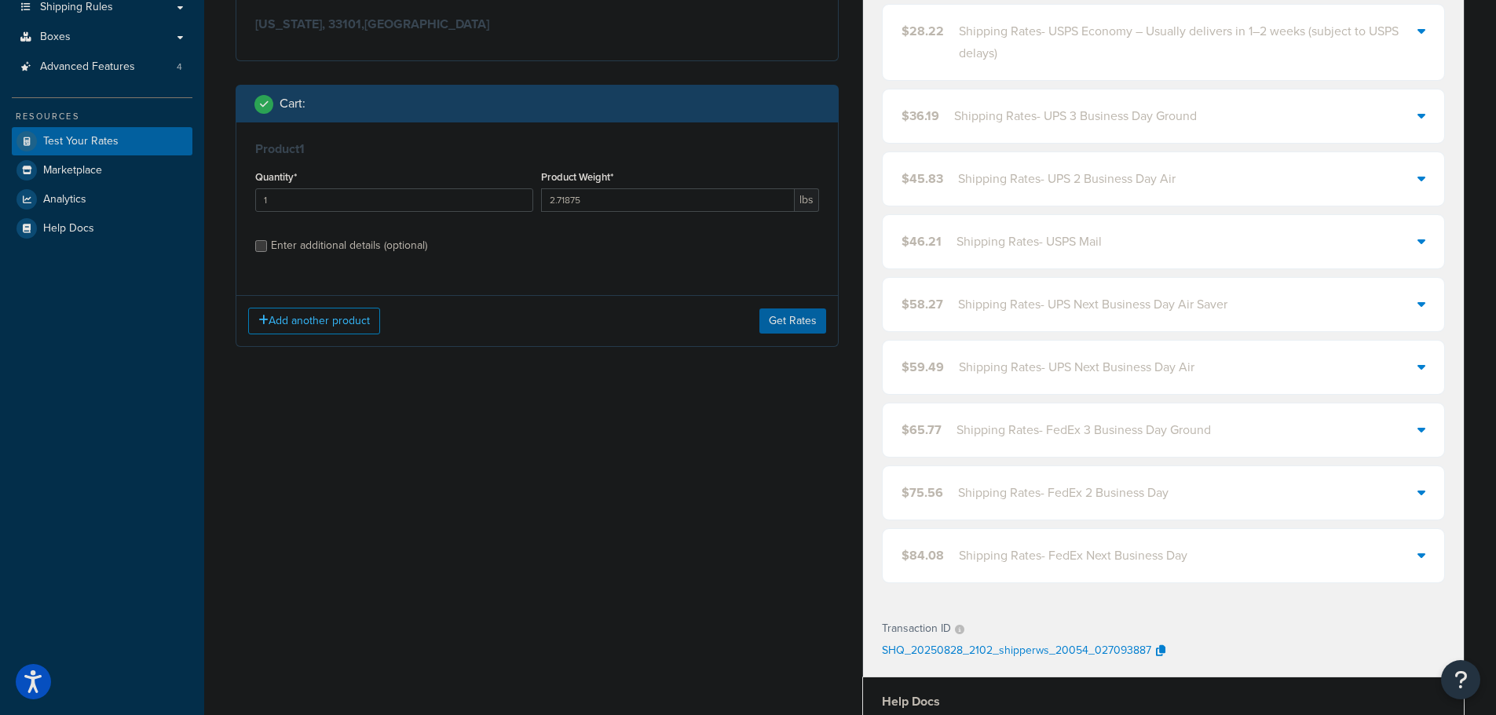
click at [337, 248] on div "Enter additional details (optional)" at bounding box center [349, 246] width 156 height 22
click at [267, 248] on input "Enter additional details (optional)" at bounding box center [261, 246] width 12 height 12
checkbox input "true"
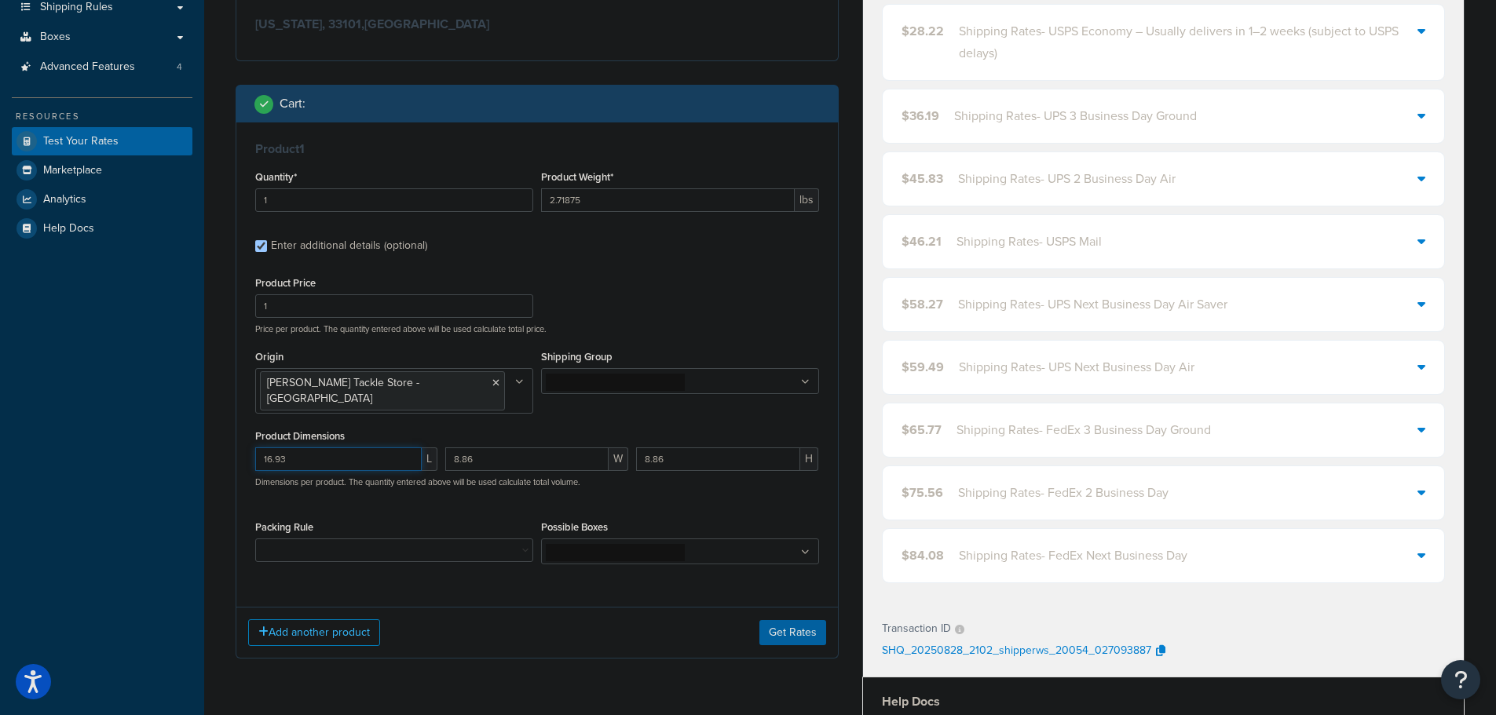
drag, startPoint x: 319, startPoint y: 442, endPoint x: 205, endPoint y: 433, distance: 114.2
click at [205, 433] on div "Test your rates Reset Rate Results [DATE] 2:02 PM Ecommerce store : Edit [PERSO…" at bounding box center [849, 424] width 1291 height 1327
type input "12.6"
type input "7.87"
type input "7.68"
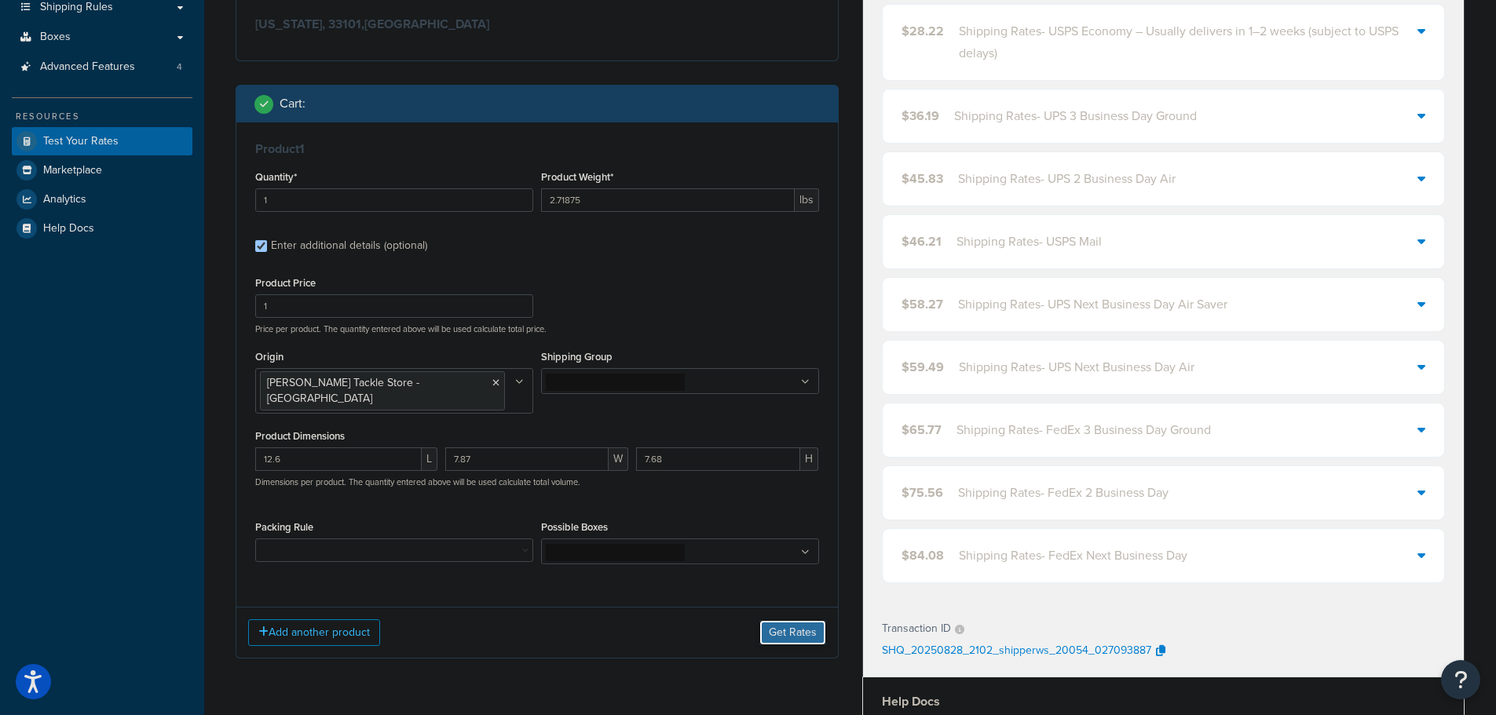
click at [805, 623] on button "Get Rates" at bounding box center [792, 632] width 67 height 25
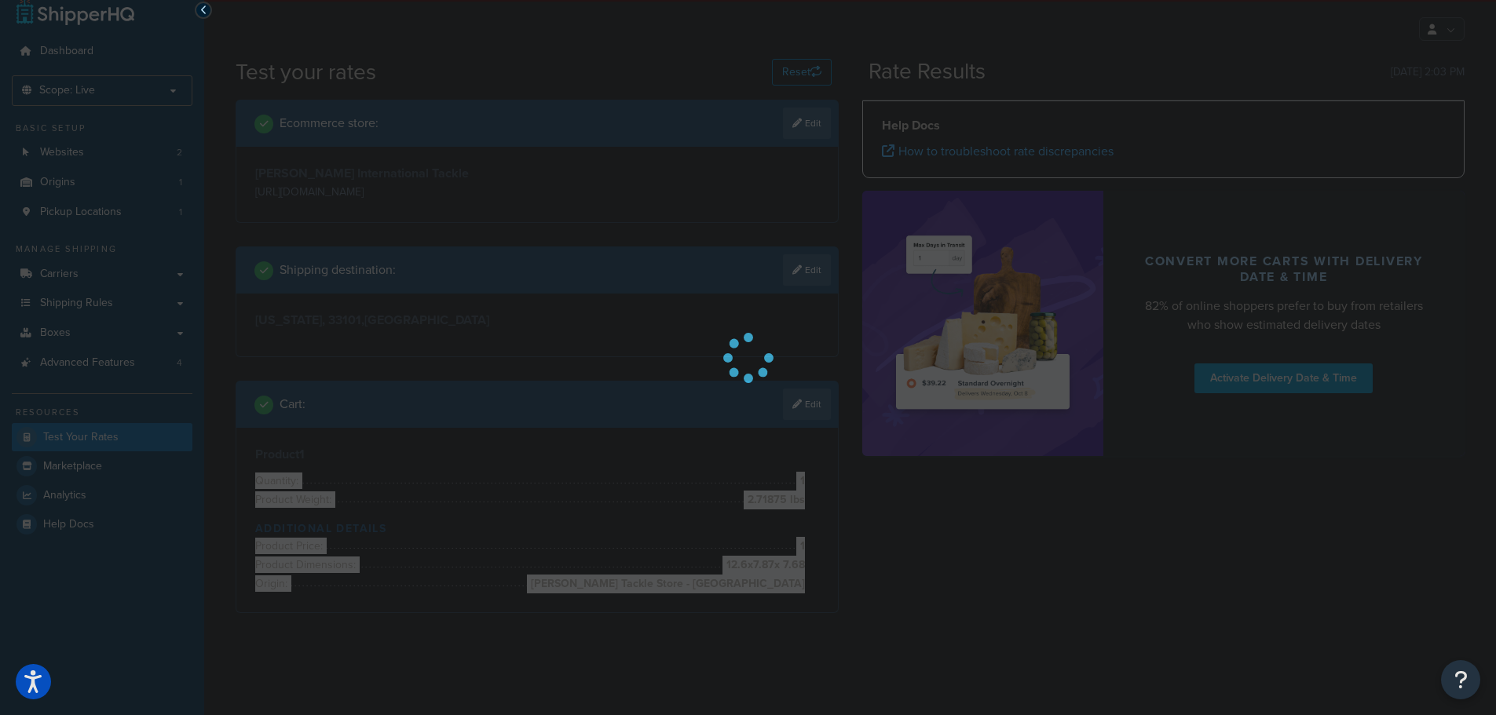
scroll to position [0, 0]
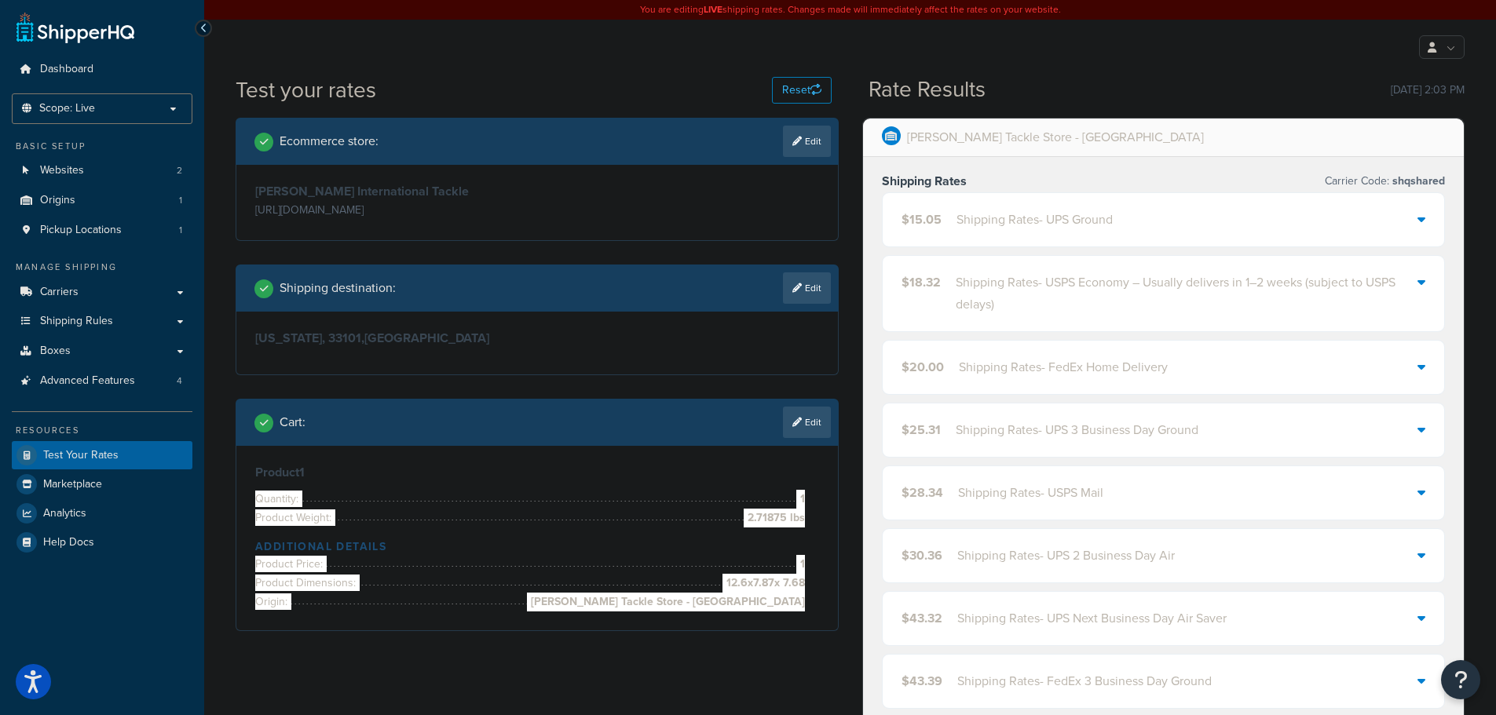
click at [956, 215] on div "Shipping Rates - UPS Ground" at bounding box center [1034, 220] width 156 height 22
